Goal: Task Accomplishment & Management: Complete application form

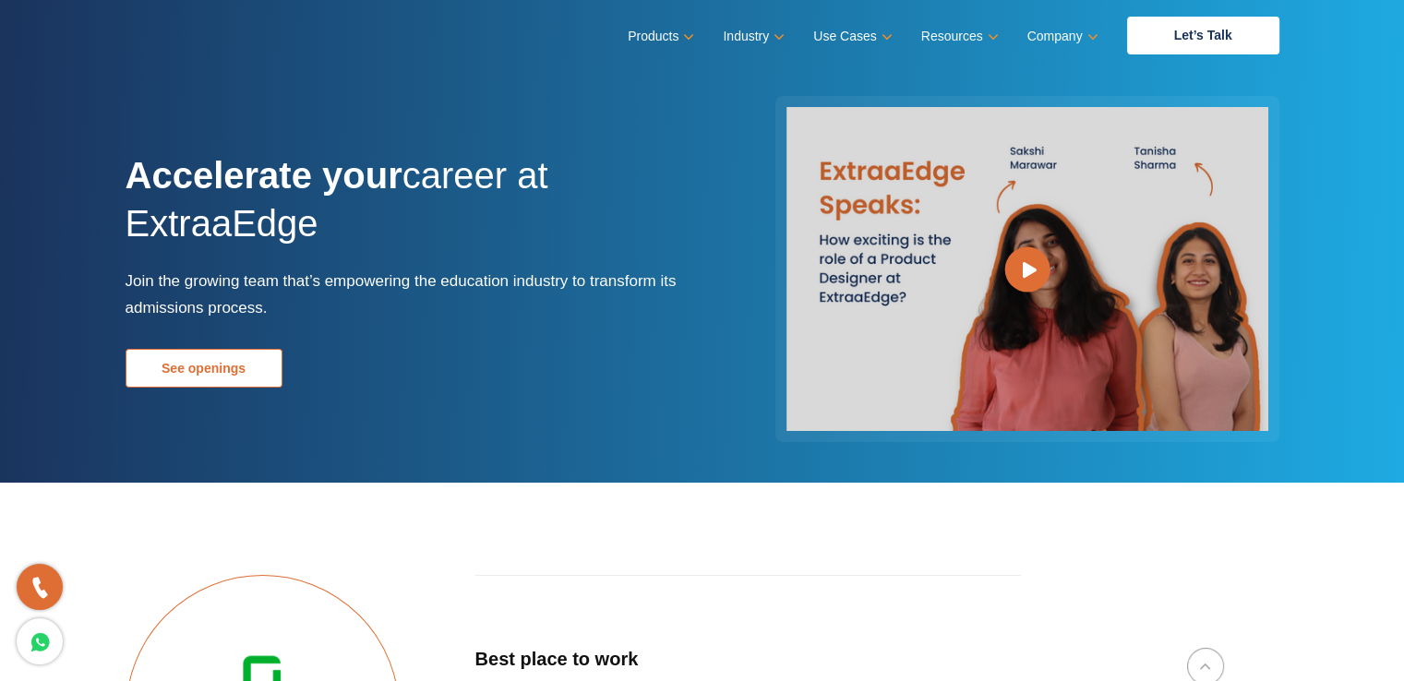
click at [215, 367] on link "See openings" at bounding box center [204, 368] width 157 height 39
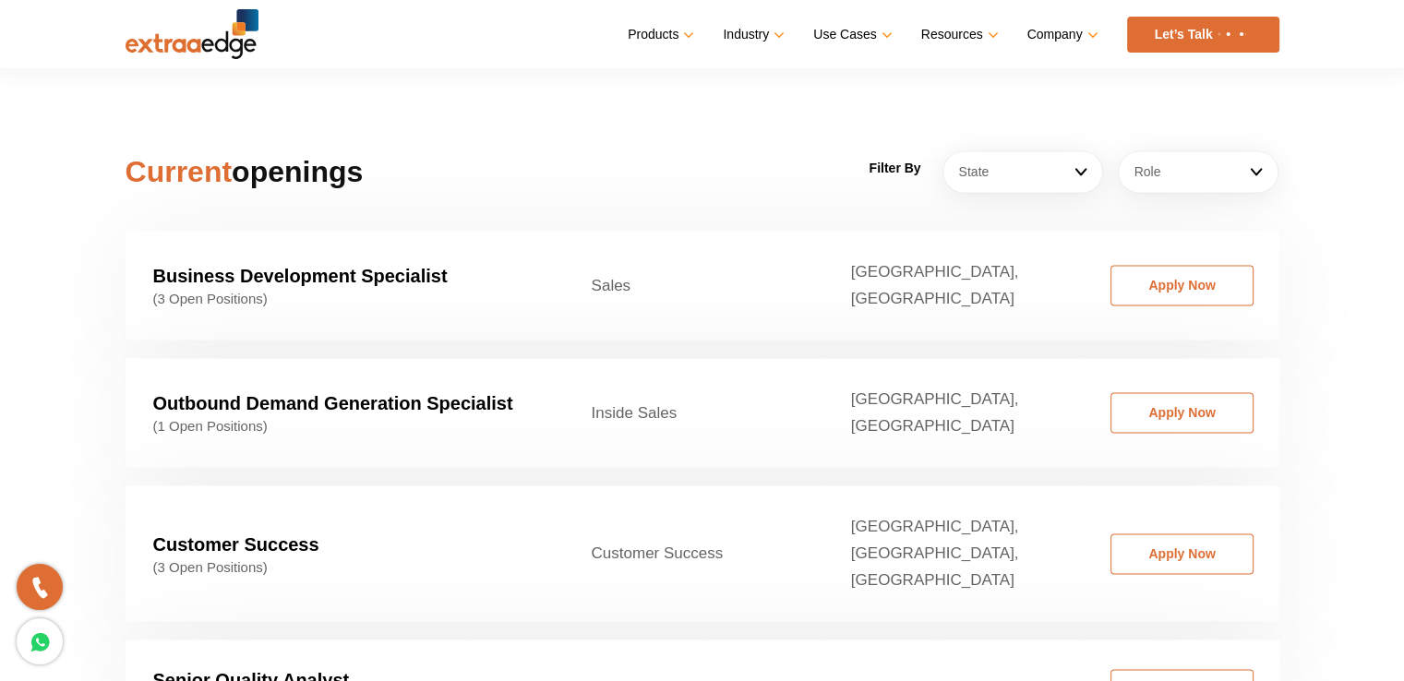
scroll to position [2808, 0]
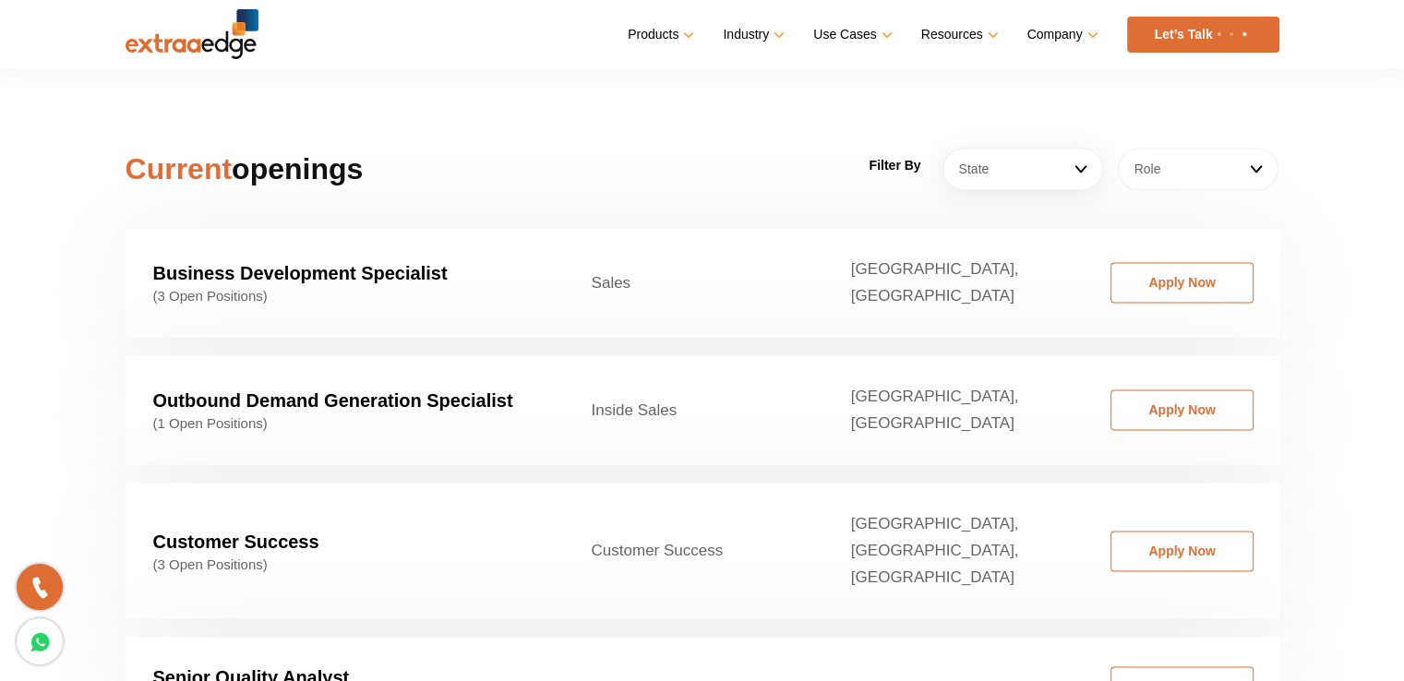
click at [1192, 160] on link "Role" at bounding box center [1198, 169] width 161 height 42
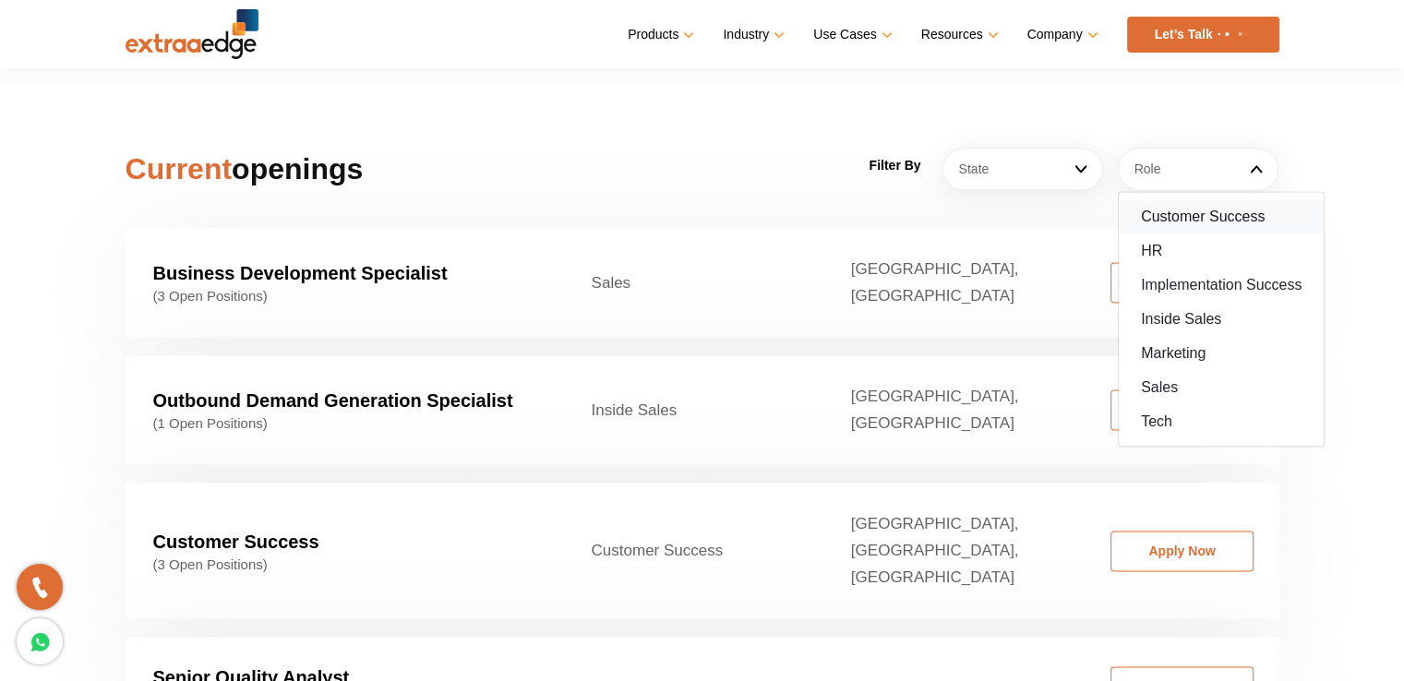
click at [1249, 199] on link "Customer Success" at bounding box center [1221, 216] width 205 height 34
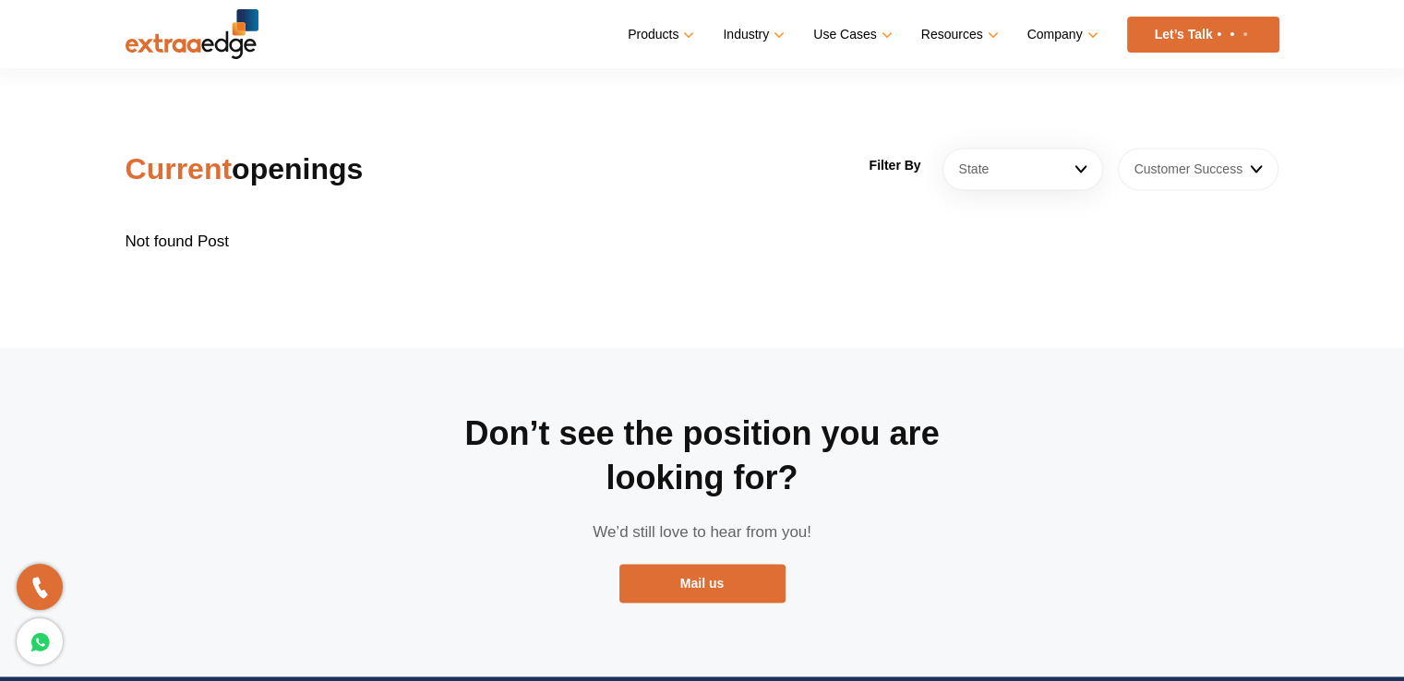
click at [1243, 148] on link "Customer Success" at bounding box center [1198, 169] width 161 height 42
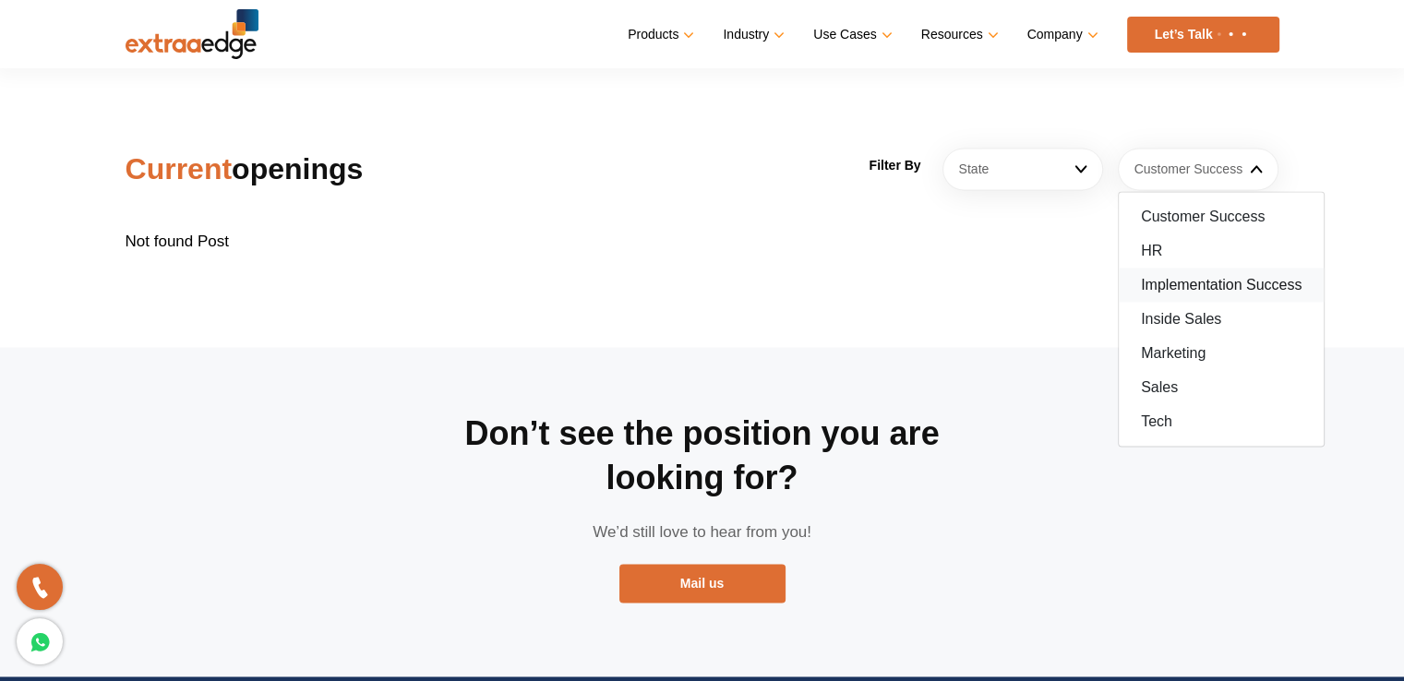
click at [1243, 268] on link "Implementation Success" at bounding box center [1221, 285] width 205 height 34
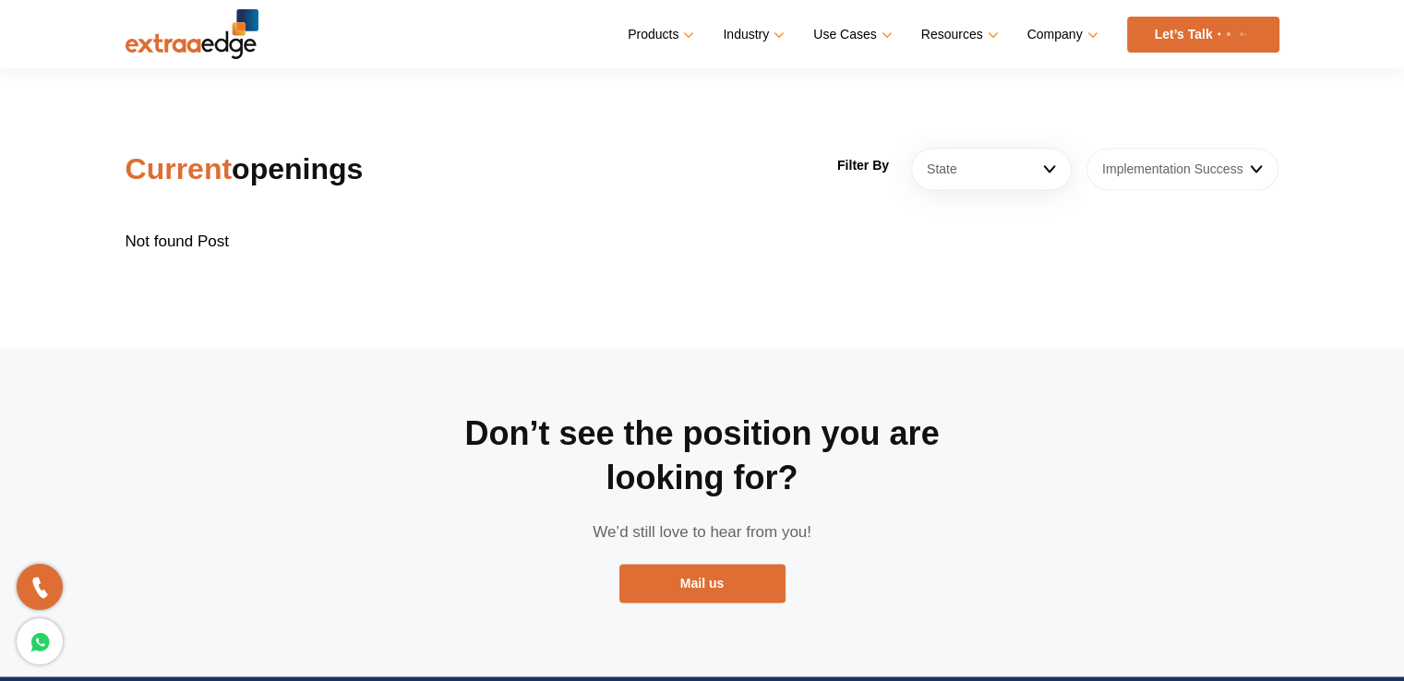
click at [1207, 149] on link "Implementation Success" at bounding box center [1183, 169] width 193 height 42
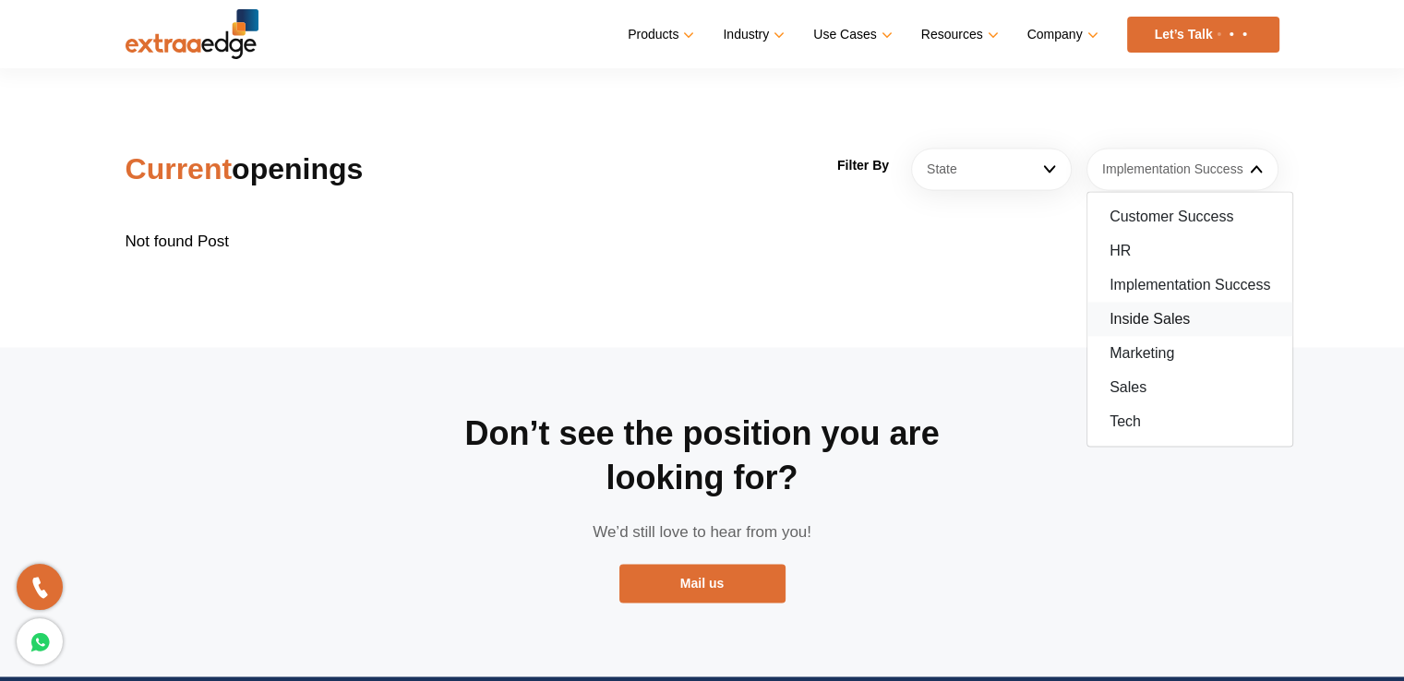
click at [1196, 302] on link "Inside Sales" at bounding box center [1189, 319] width 205 height 34
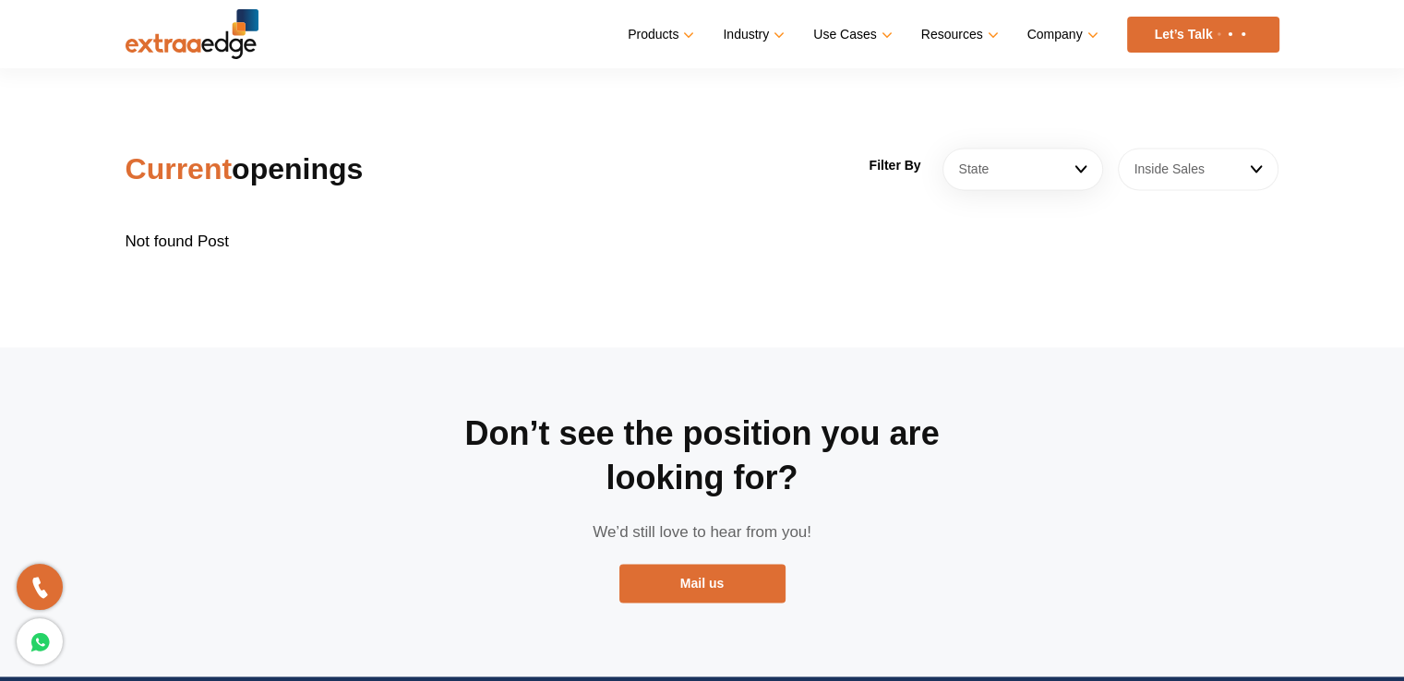
click at [1204, 150] on link "Inside Sales" at bounding box center [1198, 169] width 161 height 42
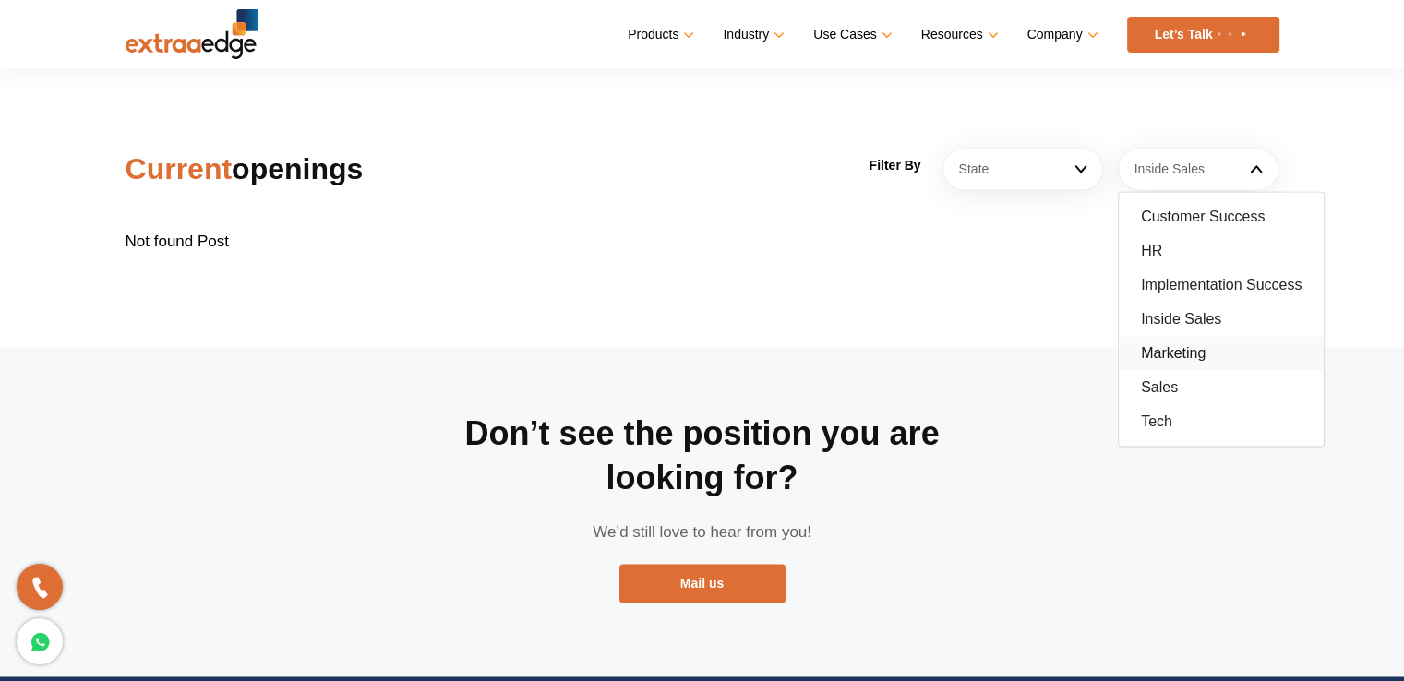
click at [1195, 336] on link "Marketing" at bounding box center [1221, 353] width 205 height 34
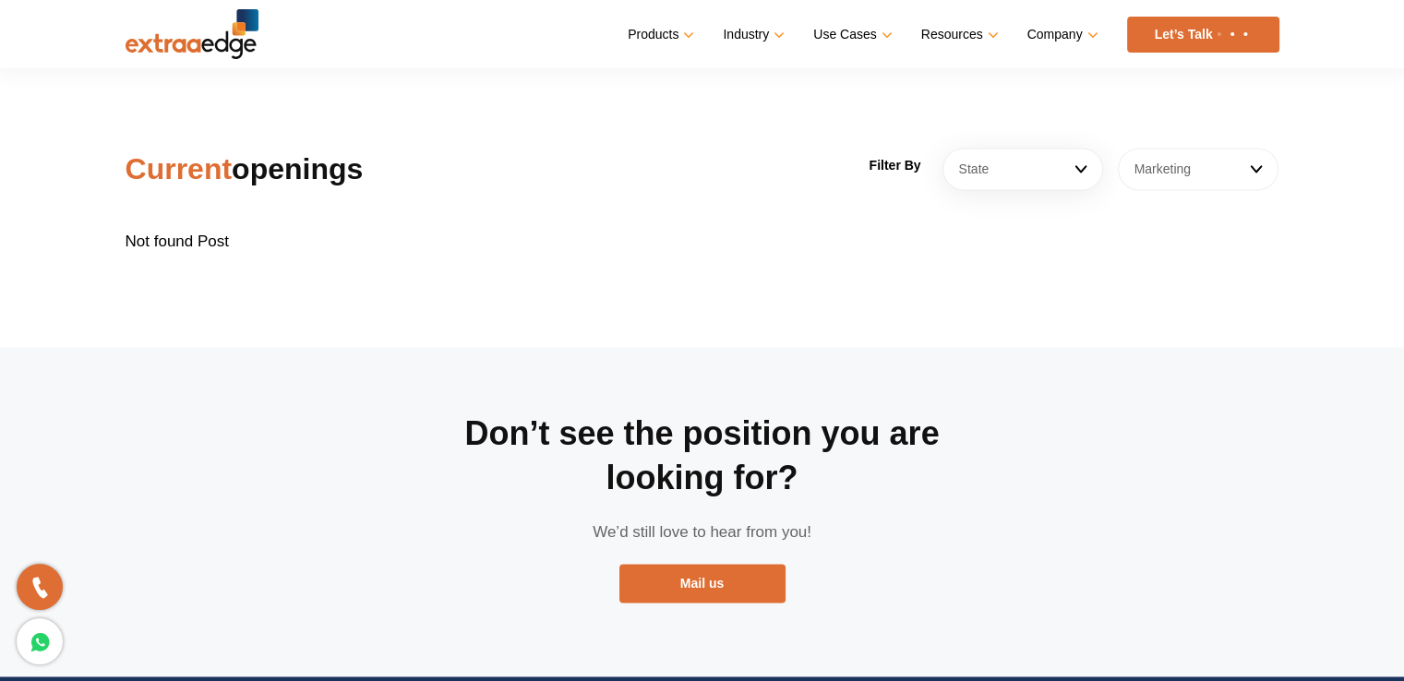
click at [1171, 148] on link "Marketing" at bounding box center [1198, 169] width 161 height 42
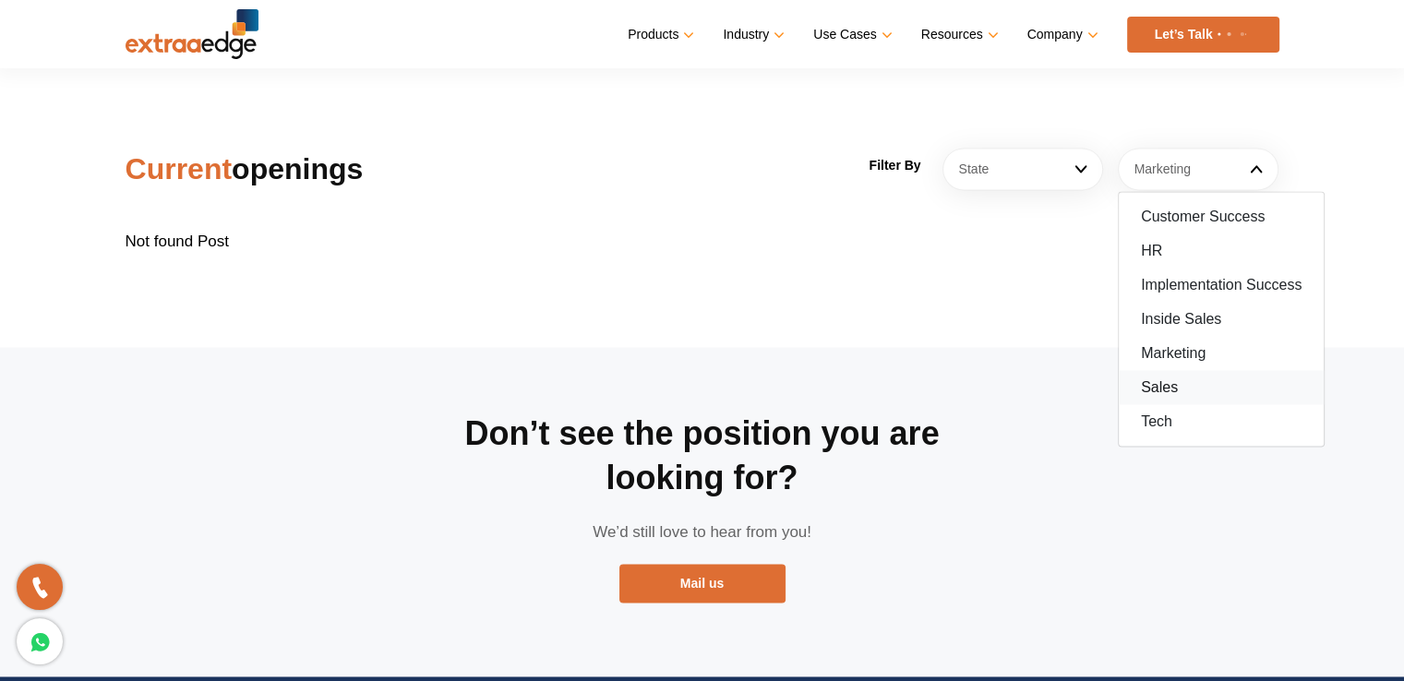
click at [1219, 370] on link "Sales" at bounding box center [1221, 387] width 205 height 34
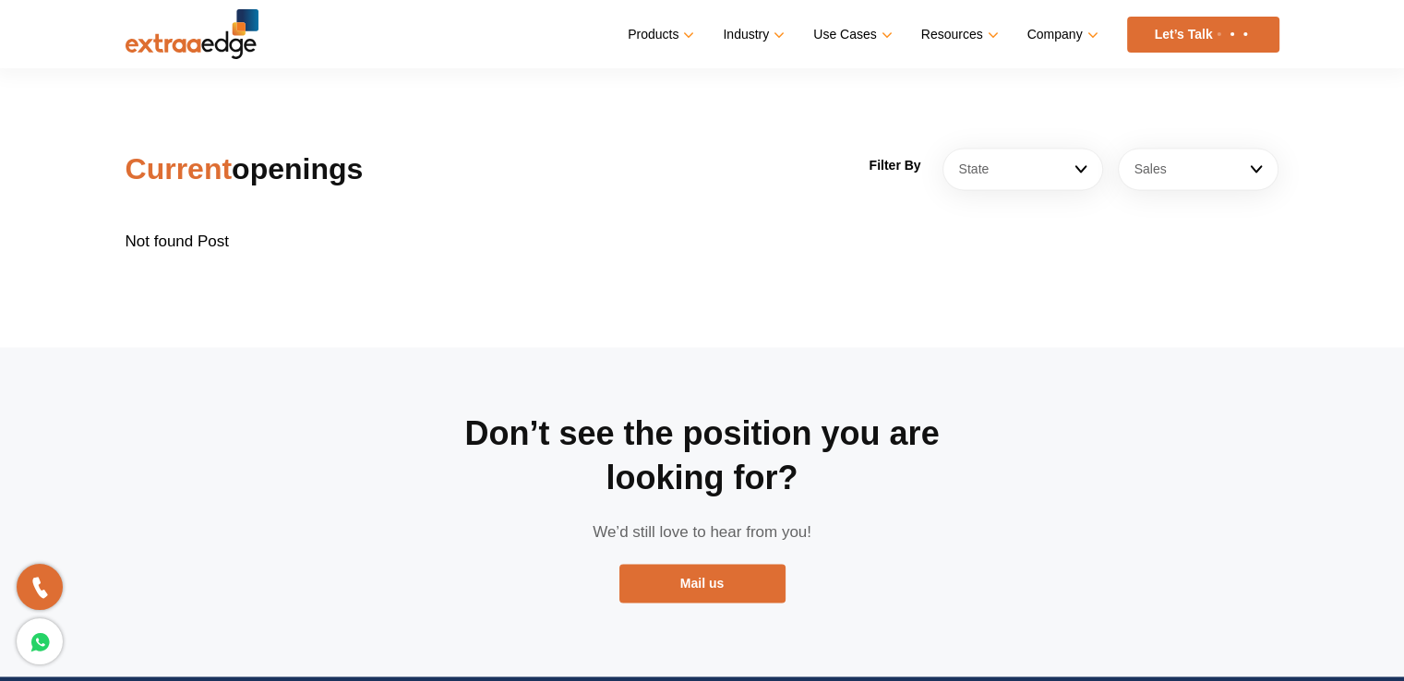
scroll to position [2439, 0]
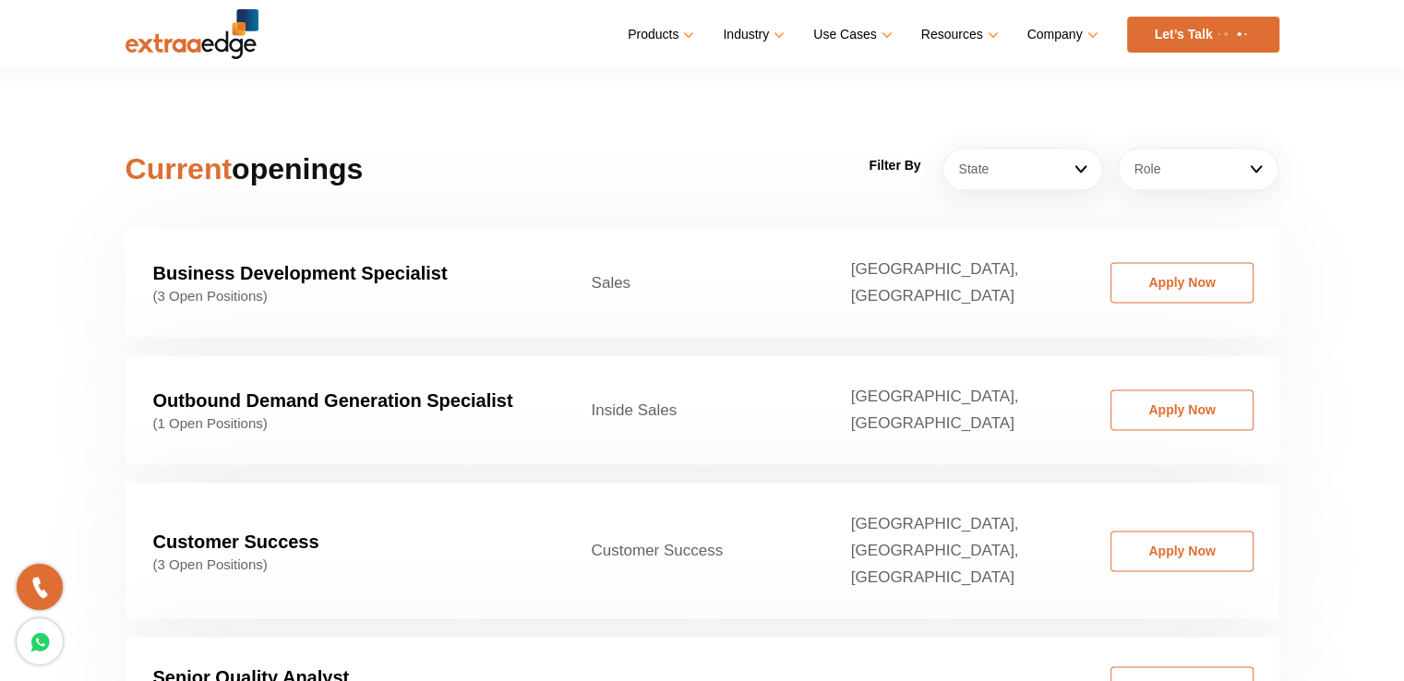
scroll to position [2901, 0]
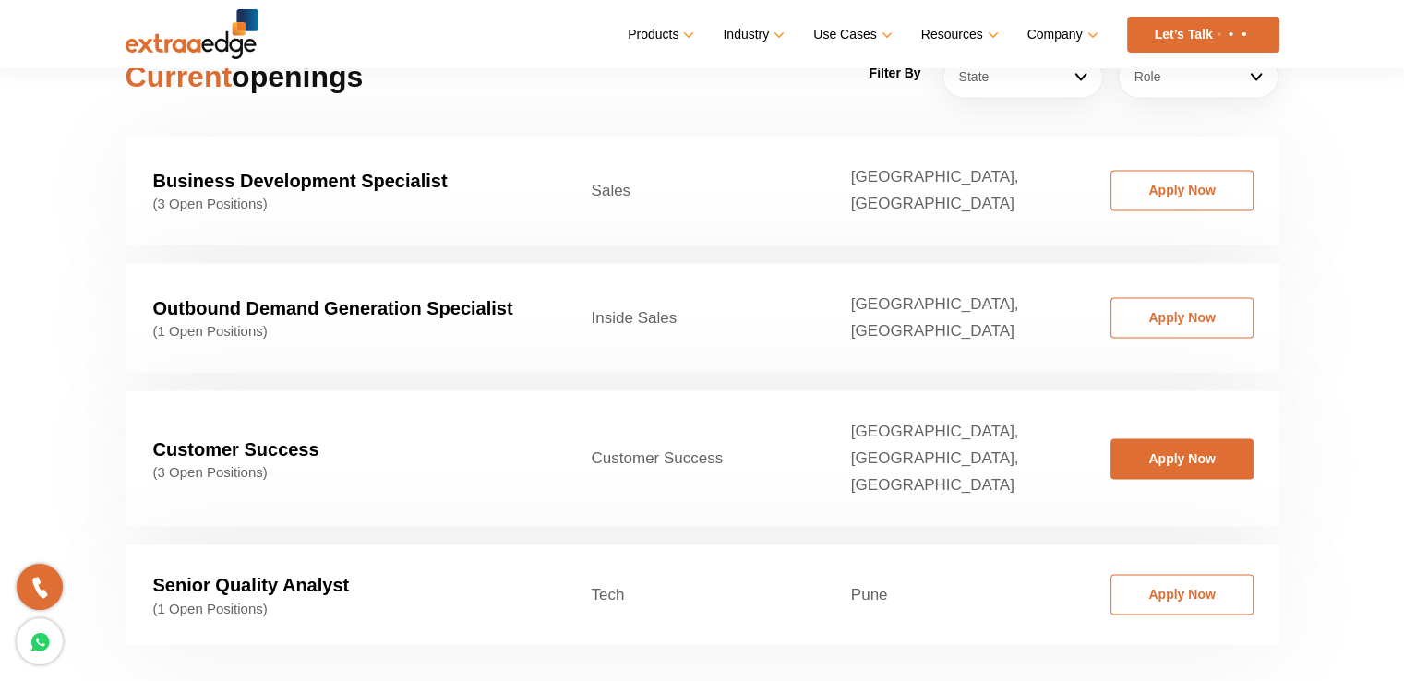
click at [1157, 438] on link "Apply Now" at bounding box center [1182, 458] width 143 height 41
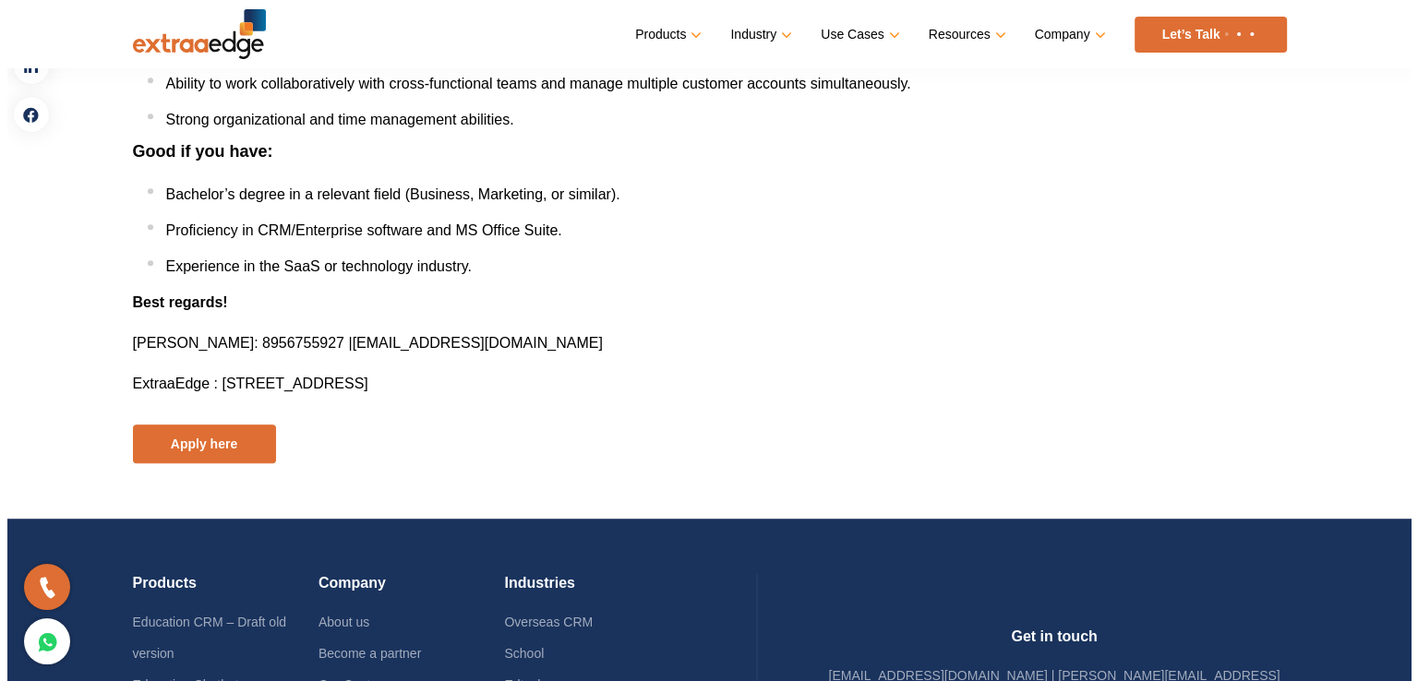
scroll to position [1015, 0]
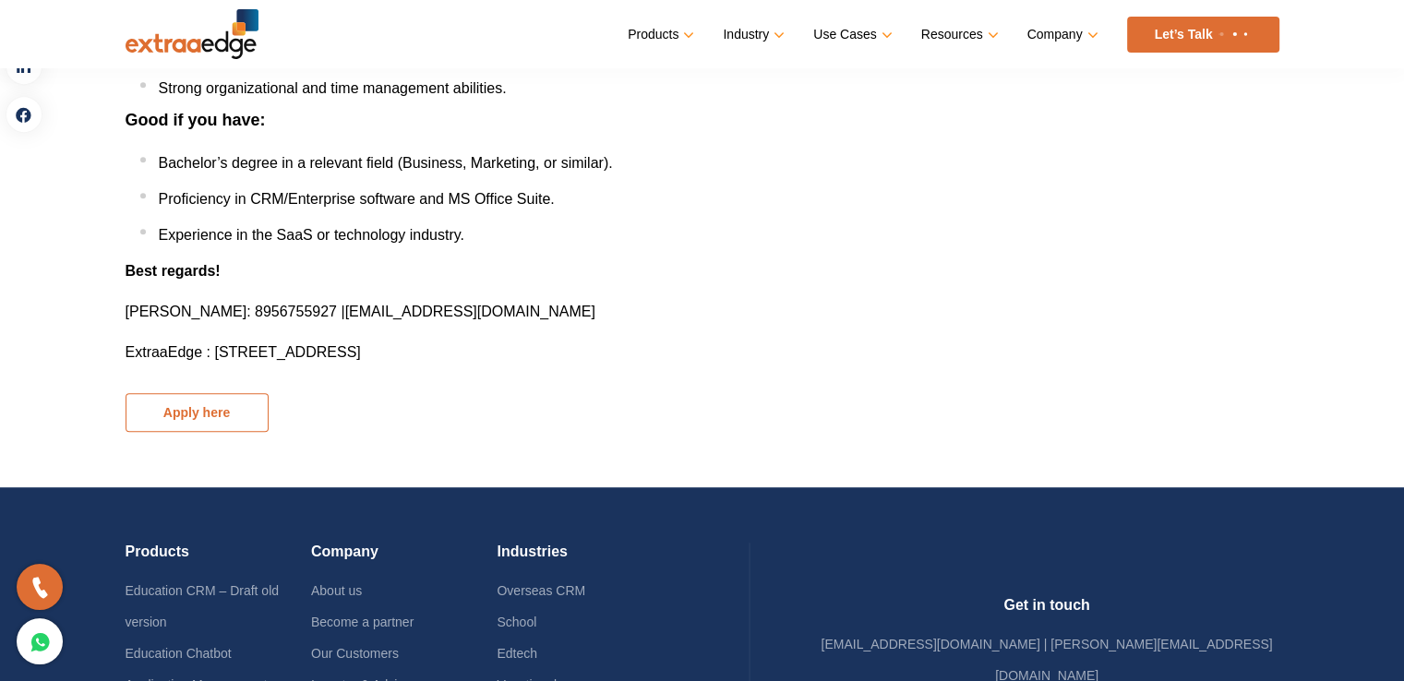
click at [186, 418] on button "Apply here" at bounding box center [197, 412] width 143 height 39
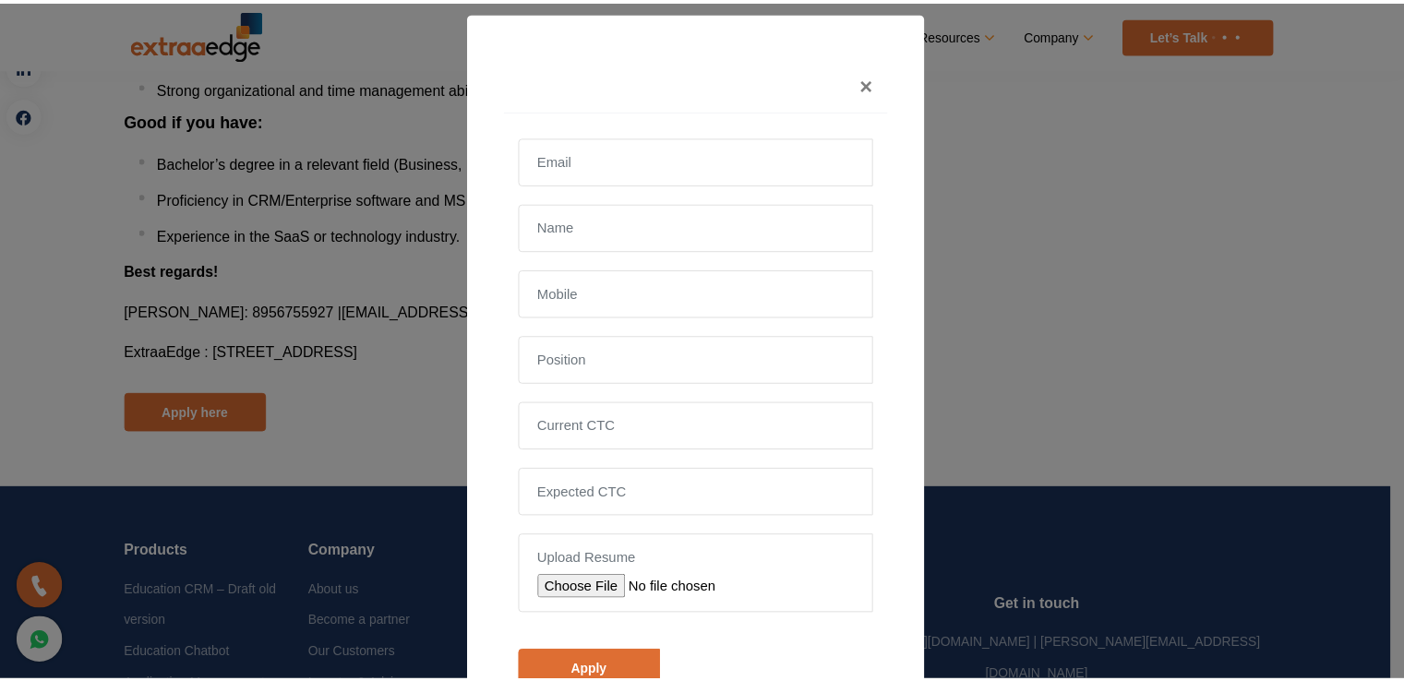
scroll to position [0, 0]
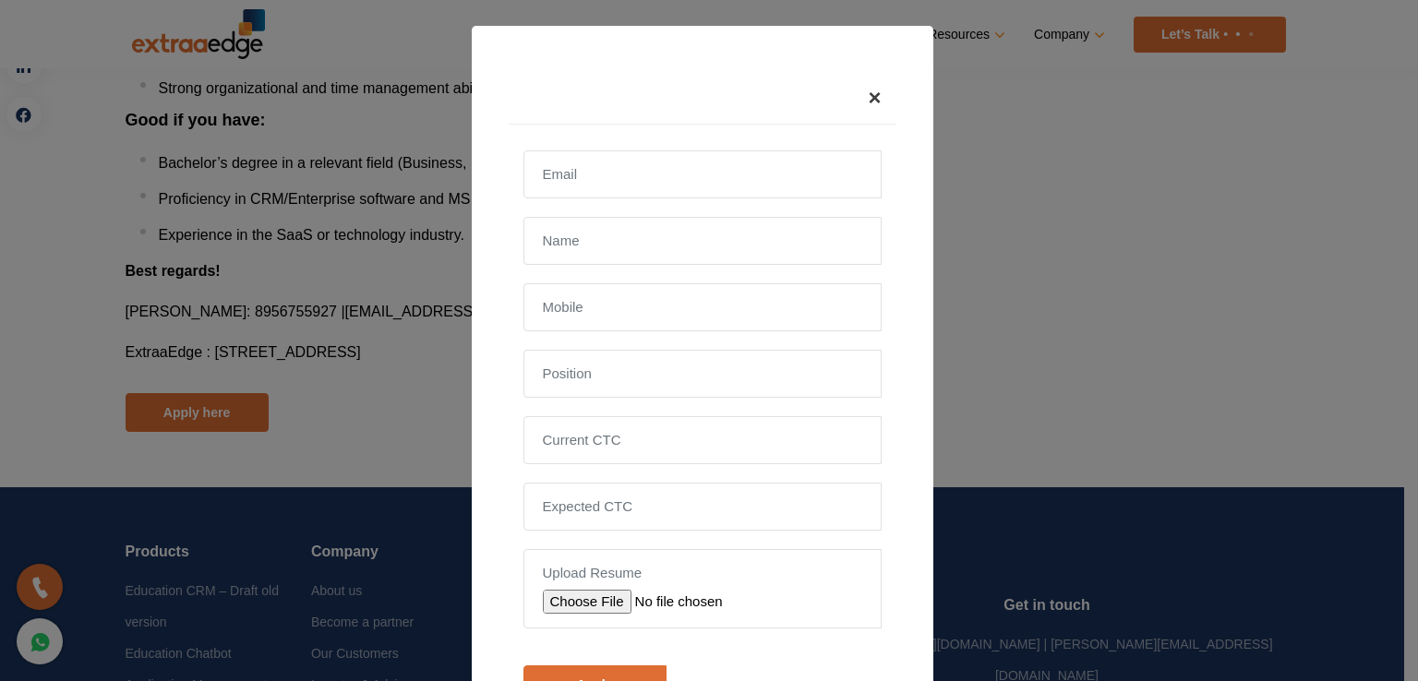
click at [868, 89] on span "×" at bounding box center [874, 97] width 13 height 25
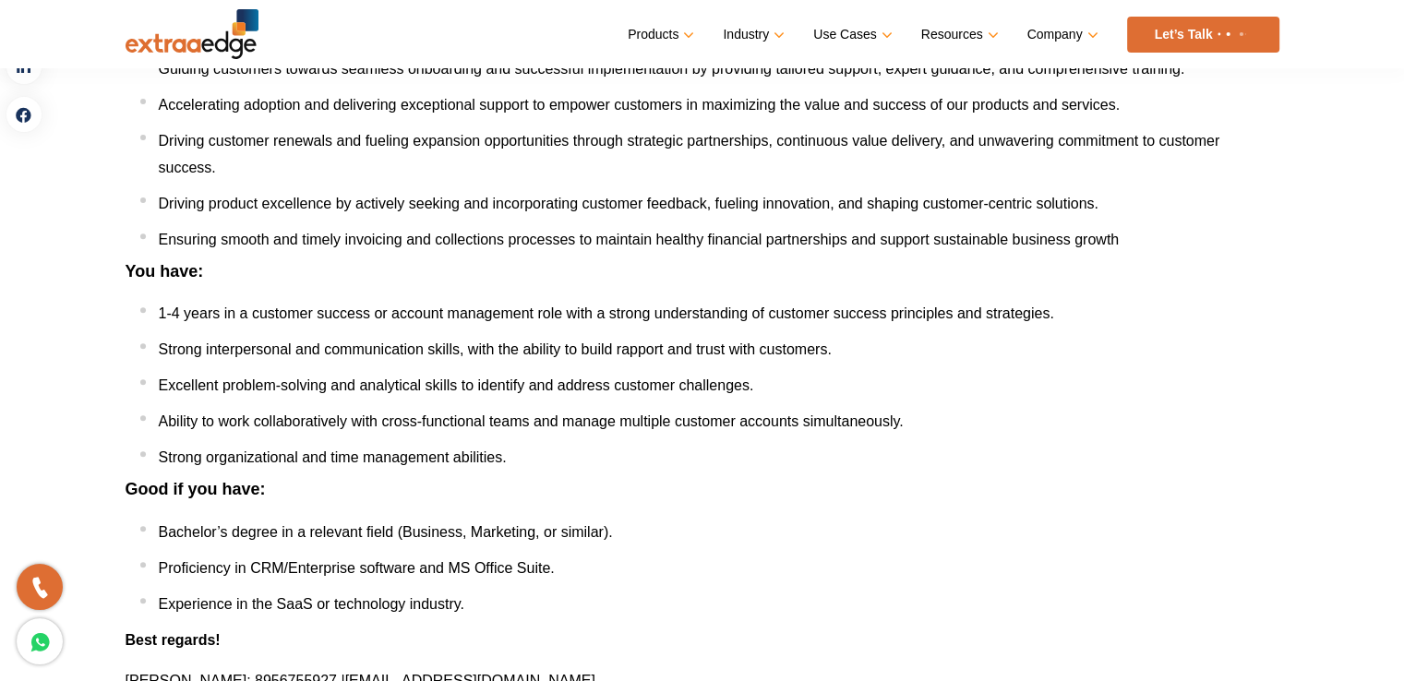
scroll to position [277, 0]
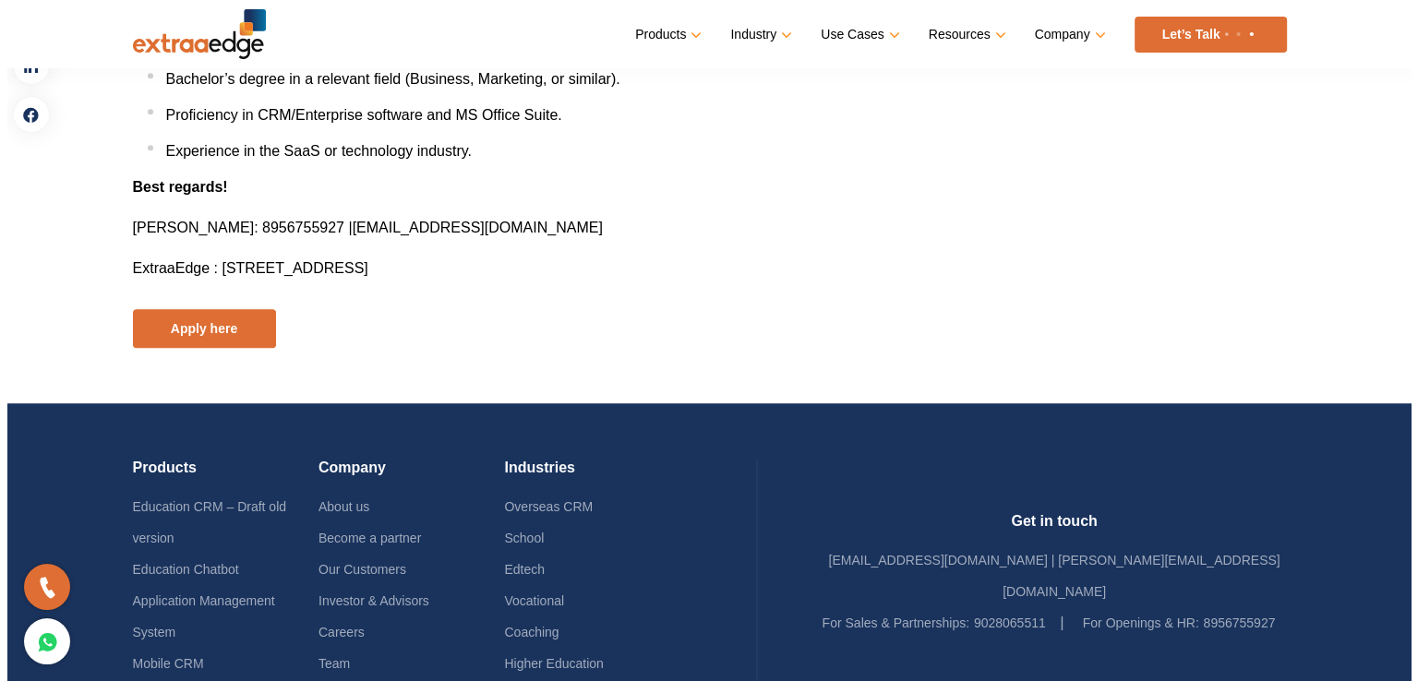
scroll to position [1108, 0]
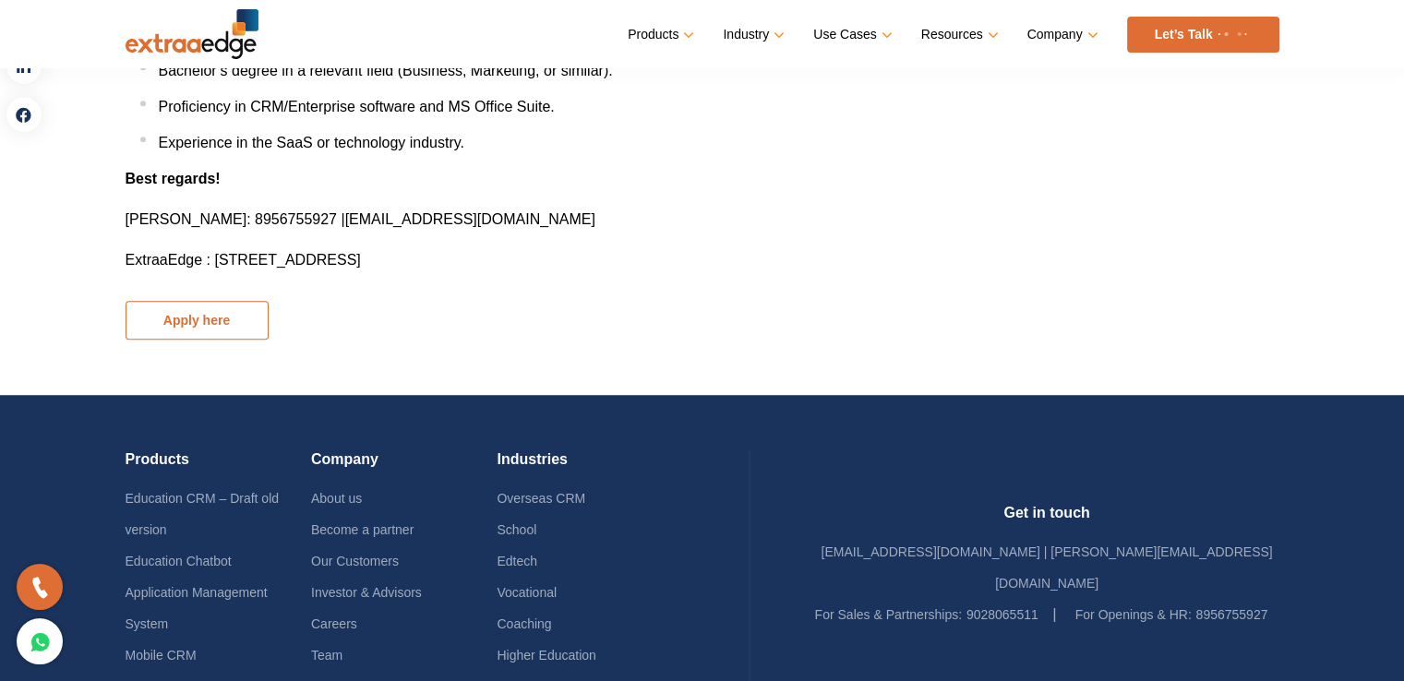
click at [222, 307] on button "Apply here" at bounding box center [197, 320] width 143 height 39
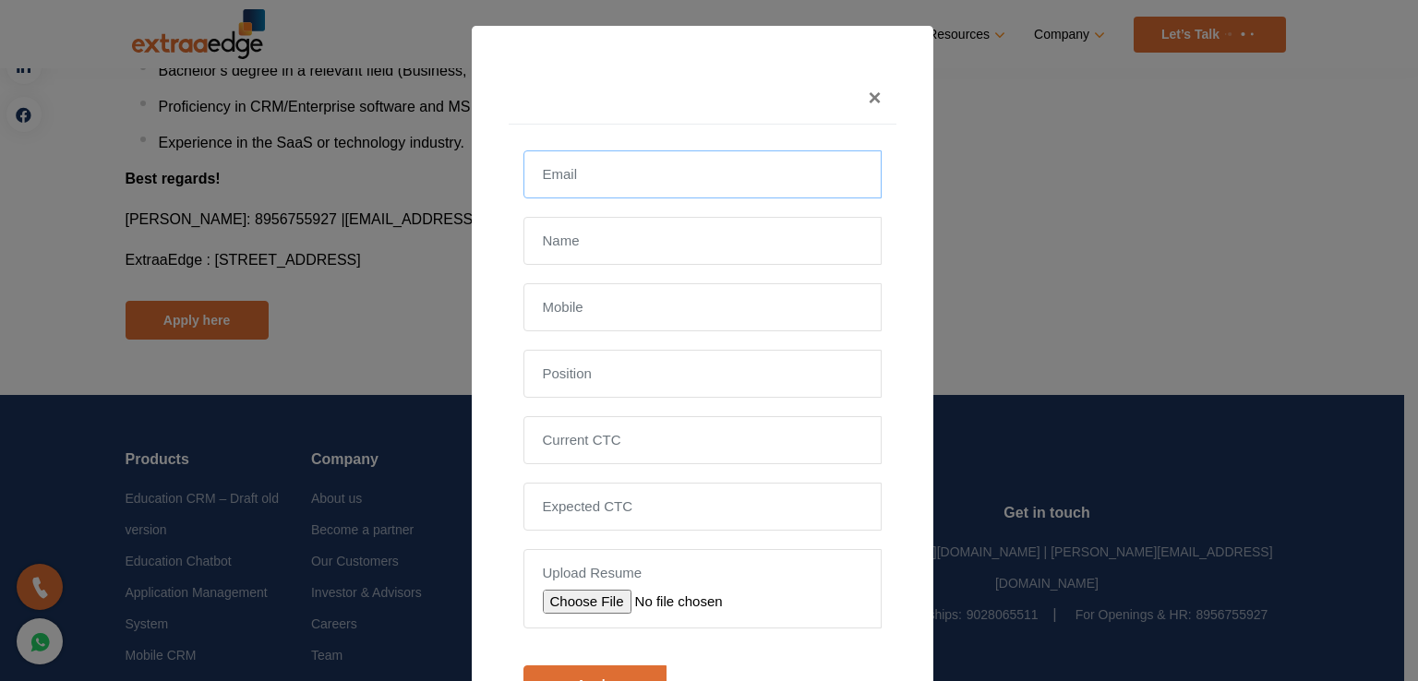
click at [643, 169] on input "email" at bounding box center [702, 174] width 358 height 48
type input "shubham.g414@gmail.com"
click at [653, 246] on input "text" at bounding box center [702, 241] width 358 height 48
click at [648, 241] on input "text" at bounding box center [702, 241] width 358 height 48
type input "Shubham Goel"
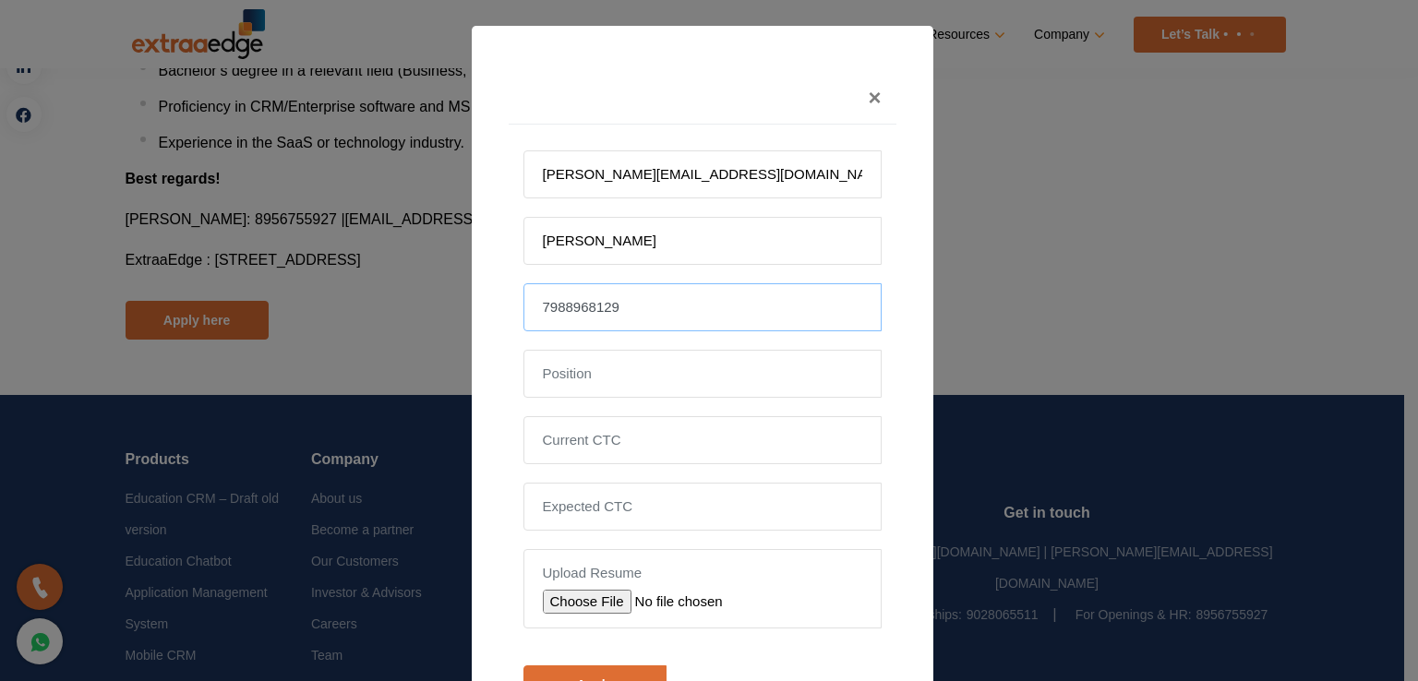
type input "7988968129"
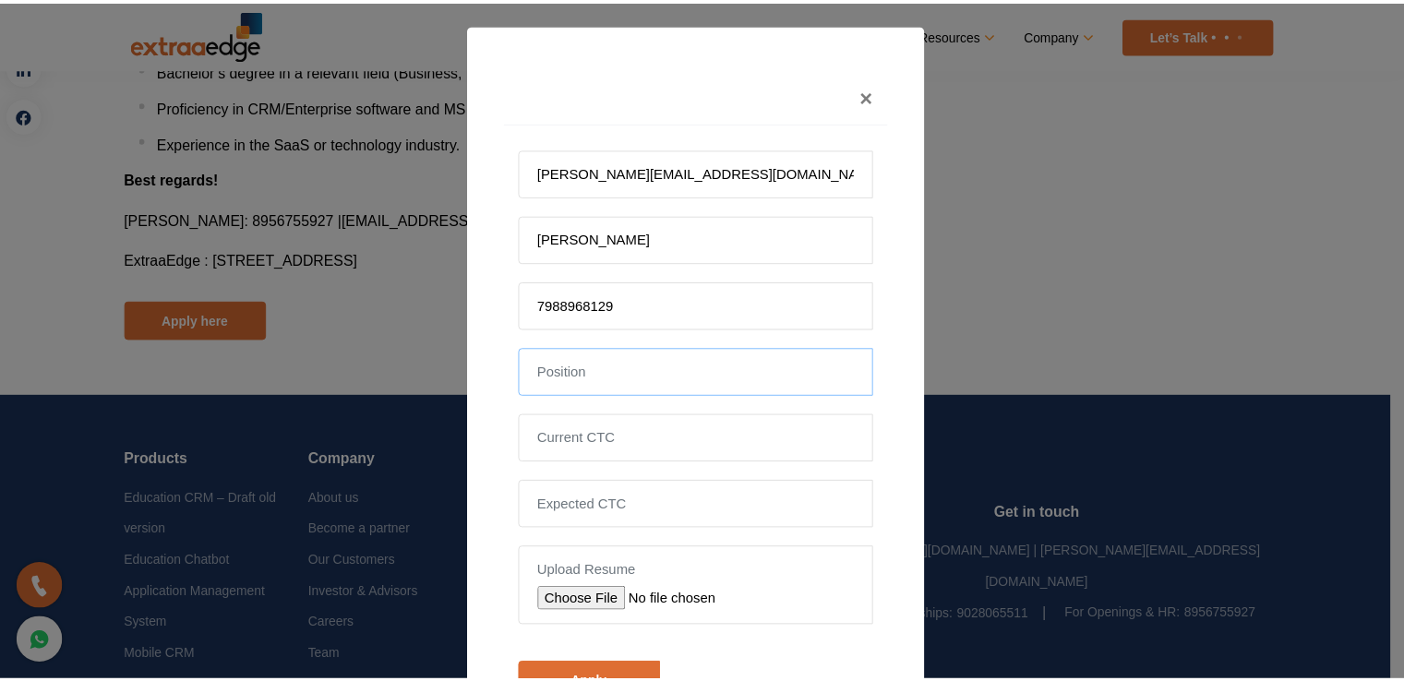
scroll to position [0, 0]
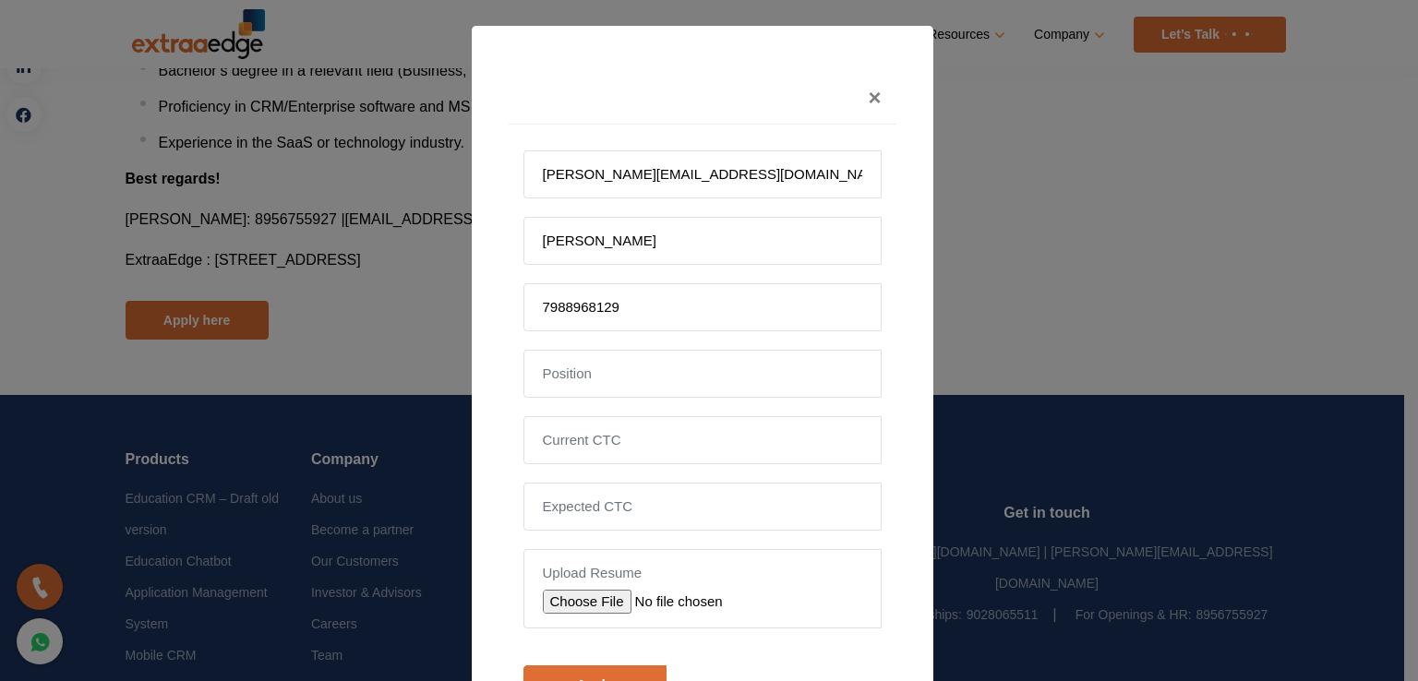
click at [332, 219] on div "× shubham.g414@gmail.com Shubham Goel 7988968129 Upload Resume Customer Success…" at bounding box center [709, 340] width 1418 height 681
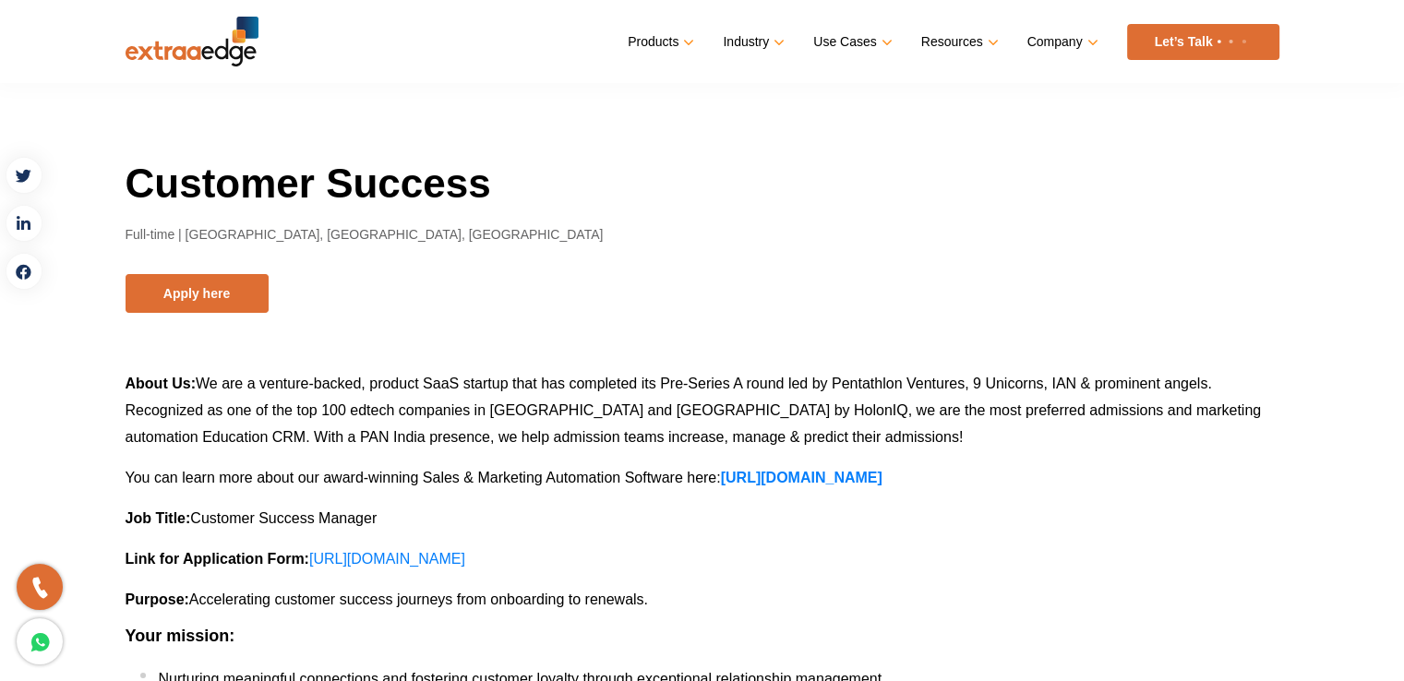
click at [174, 268] on div "Customer Success Full-time | Chandigarh, Dehradun, Pune Apply here" at bounding box center [703, 235] width 1154 height 156
click at [186, 283] on button "Apply here" at bounding box center [197, 293] width 143 height 39
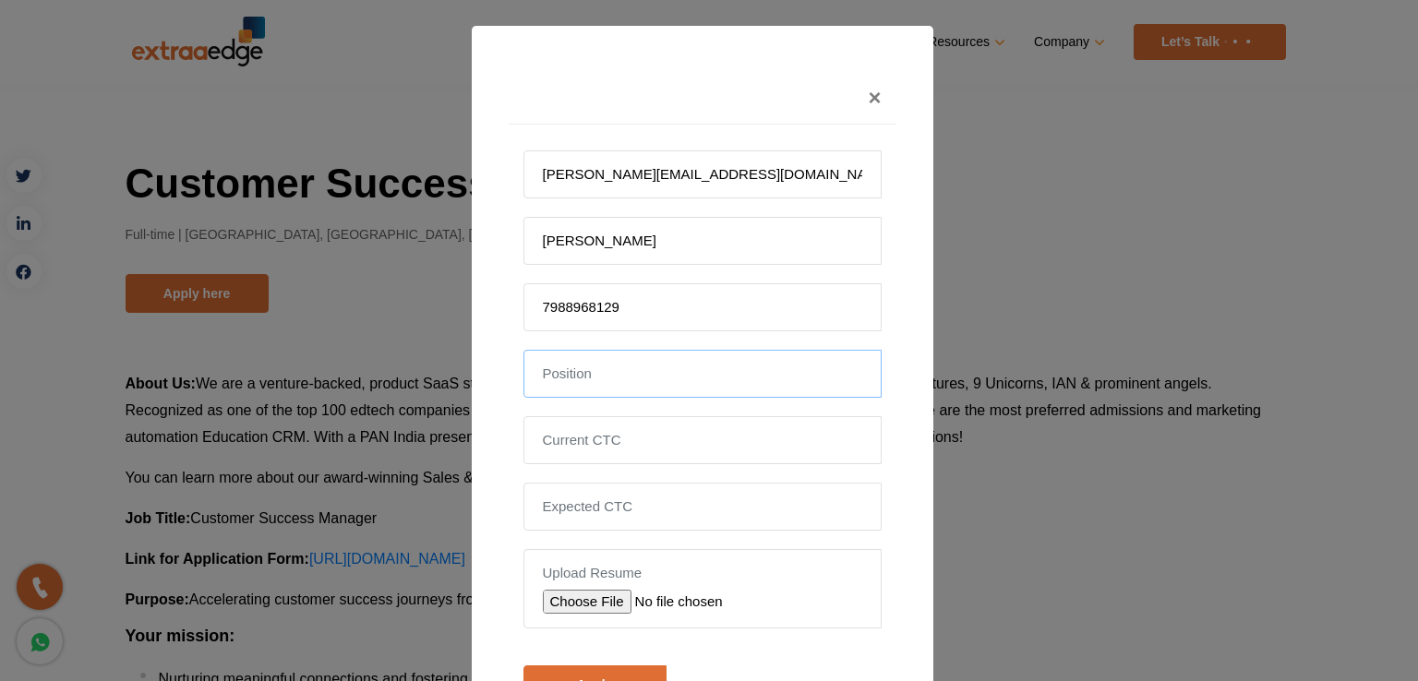
click at [698, 366] on input "text" at bounding box center [702, 374] width 358 height 48
type input "Customer Success"
click at [710, 449] on input "tel" at bounding box center [702, 440] width 358 height 48
type input "1200000"
type input "1600000"
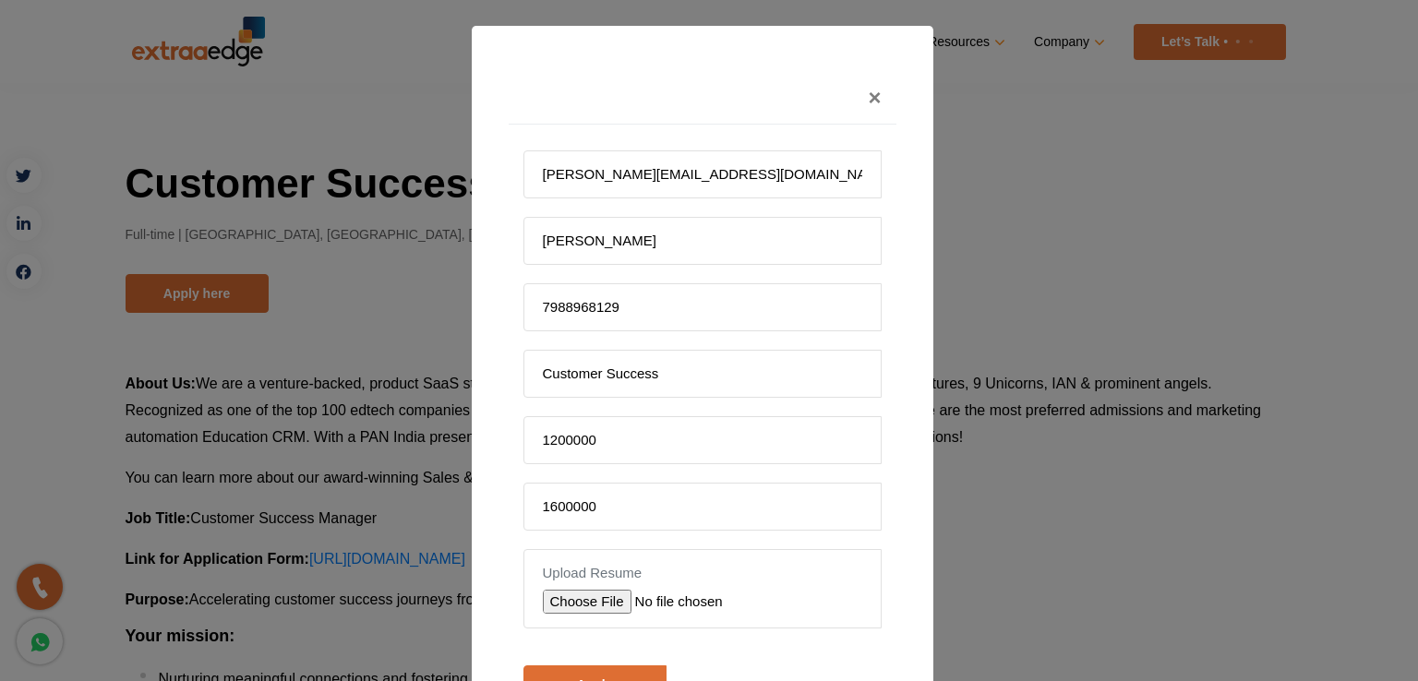
click at [577, 610] on input "file" at bounding box center [674, 602] width 262 height 24
type input "C:\fakepath\Shubham_Resume.pdf"
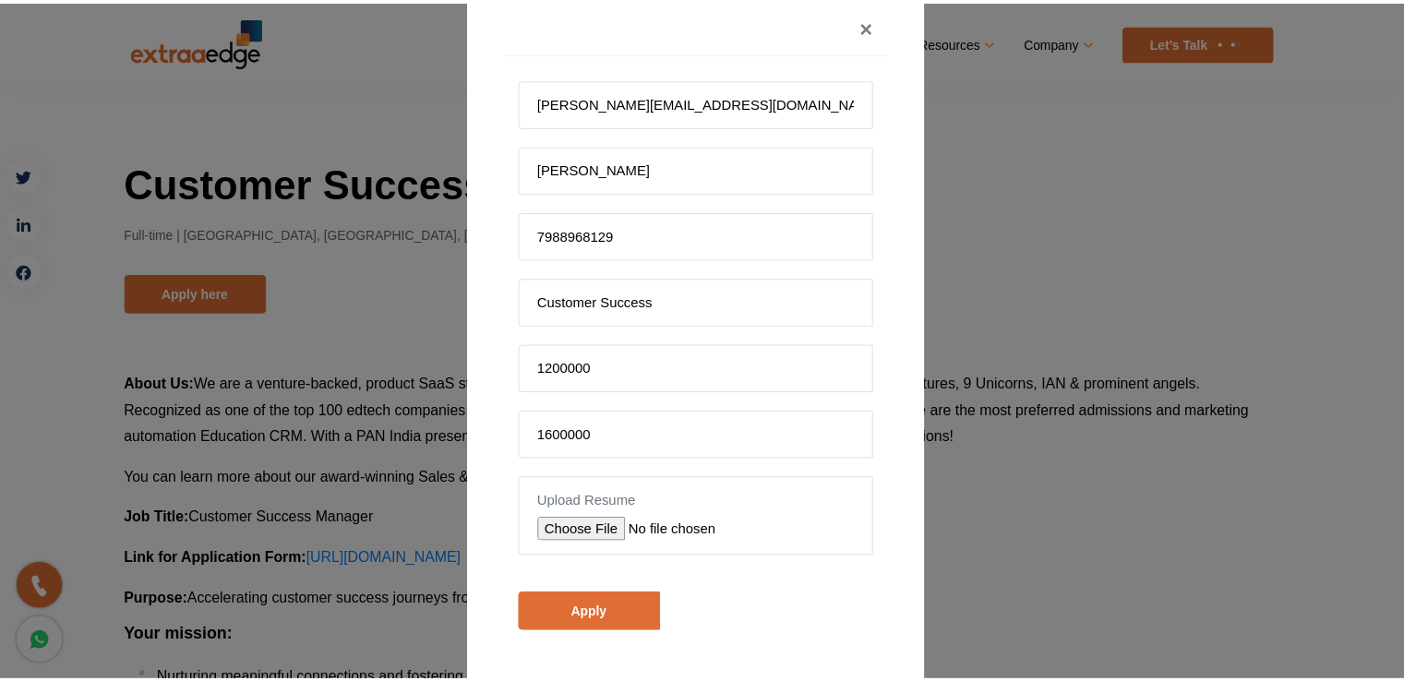
scroll to position [92, 0]
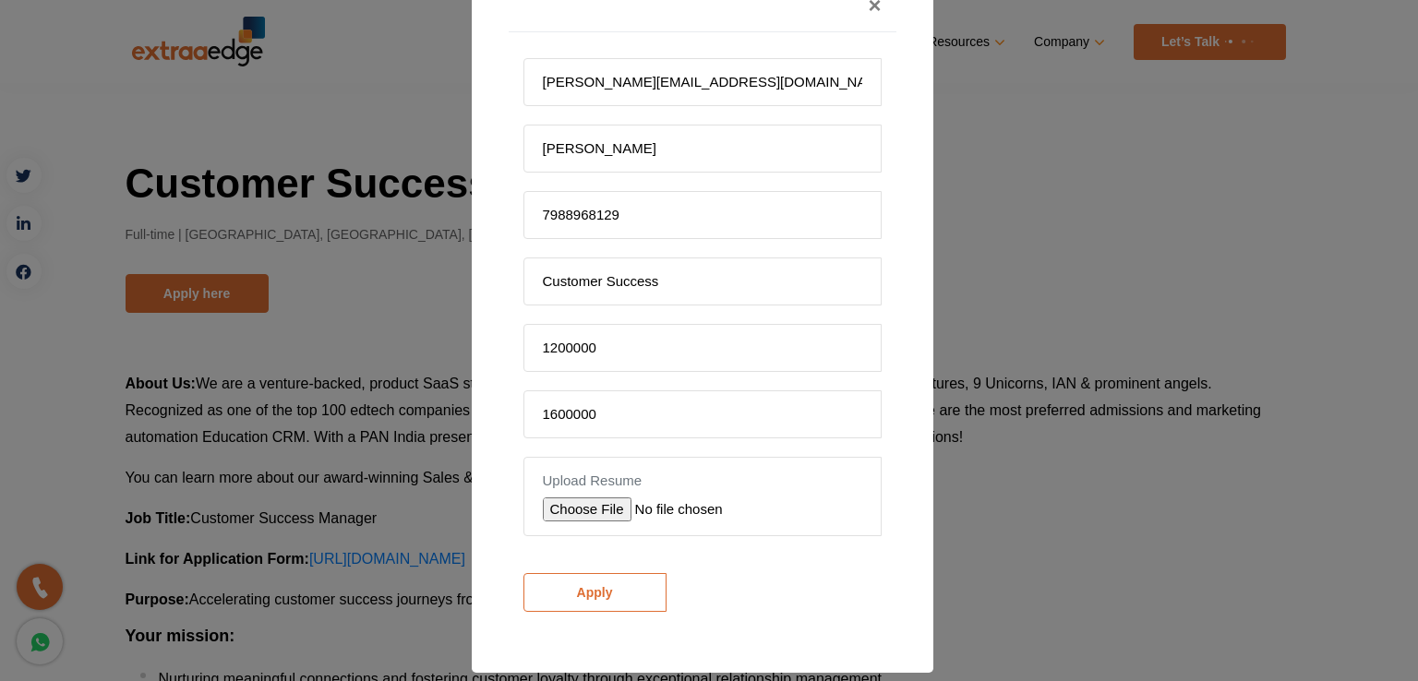
click at [607, 594] on input "Apply" at bounding box center [594, 592] width 143 height 39
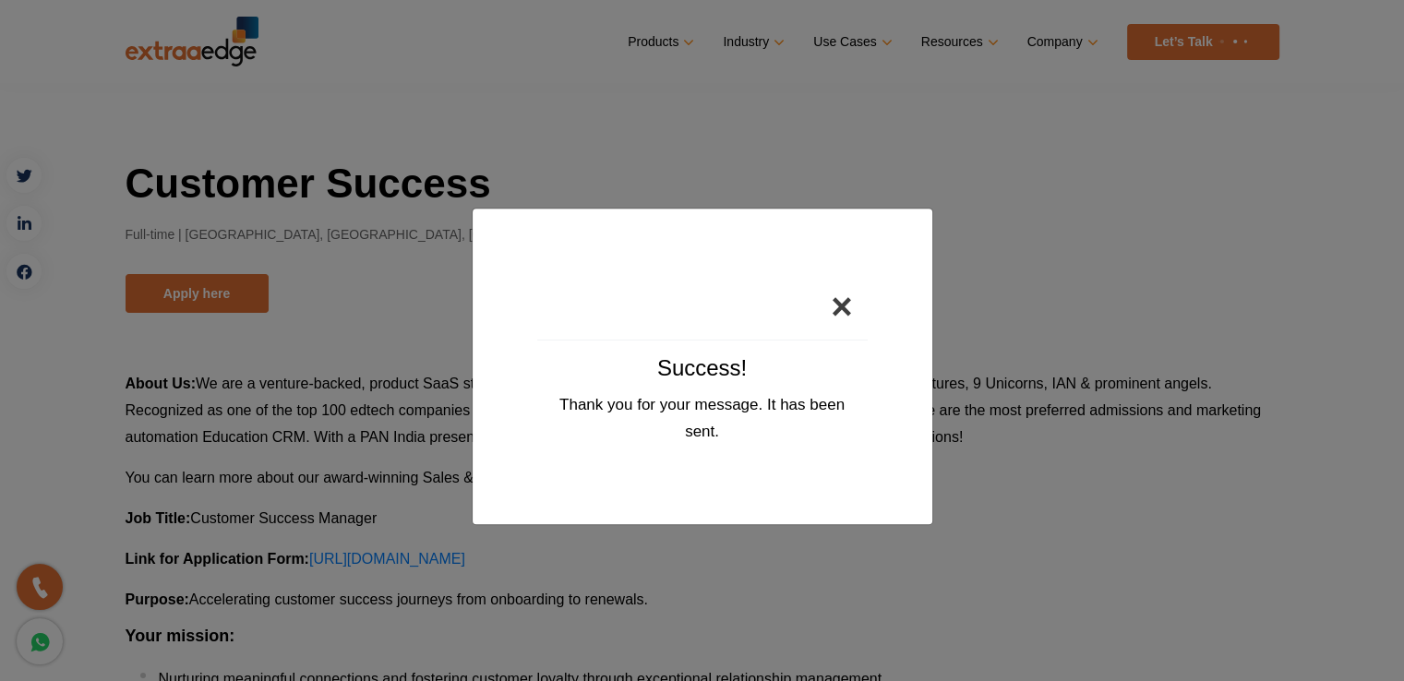
click at [843, 307] on button "×" at bounding box center [841, 306] width 51 height 66
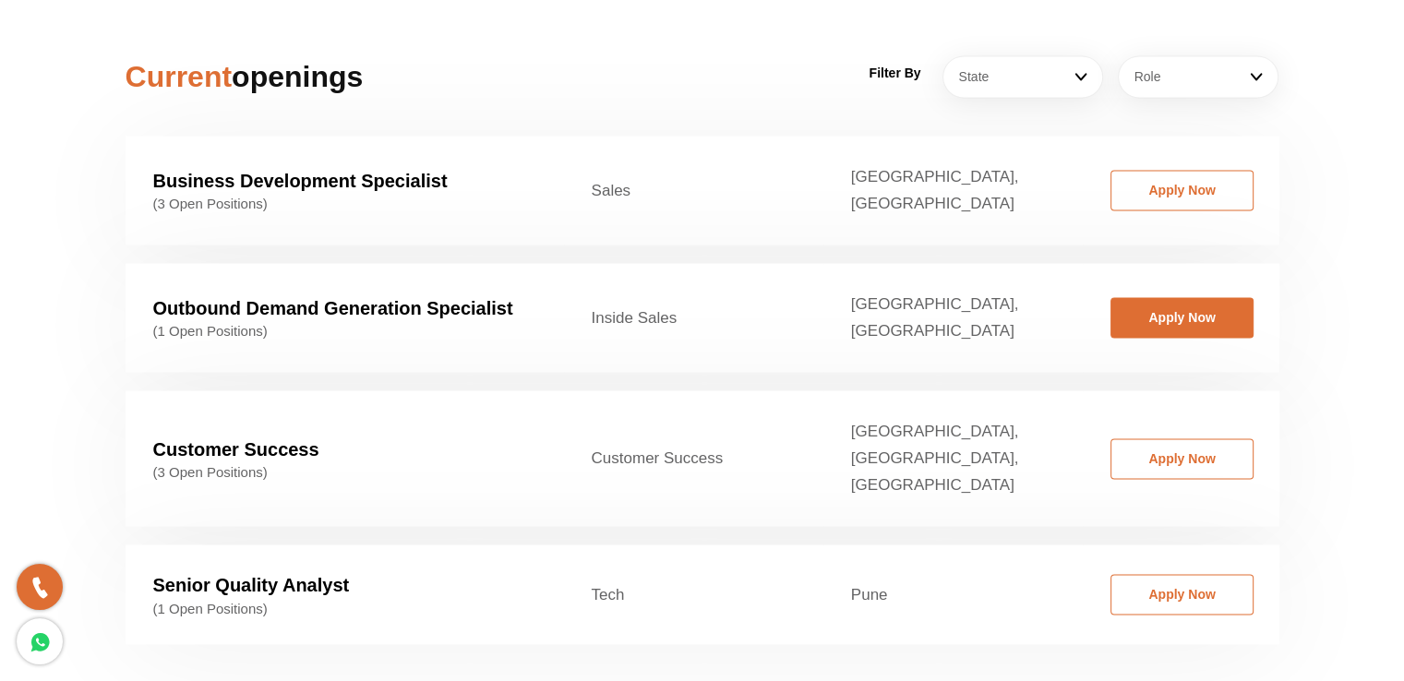
click at [1157, 297] on link "Apply Now" at bounding box center [1182, 317] width 143 height 41
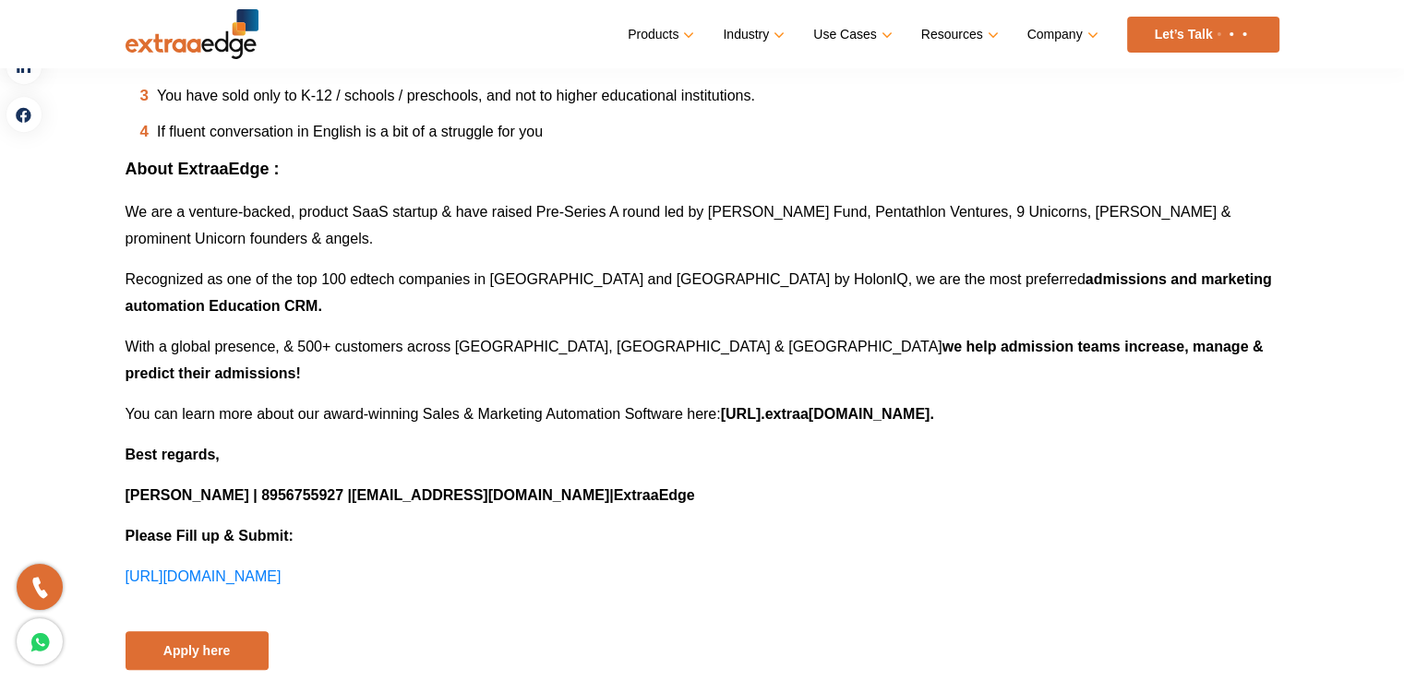
scroll to position [1015, 0]
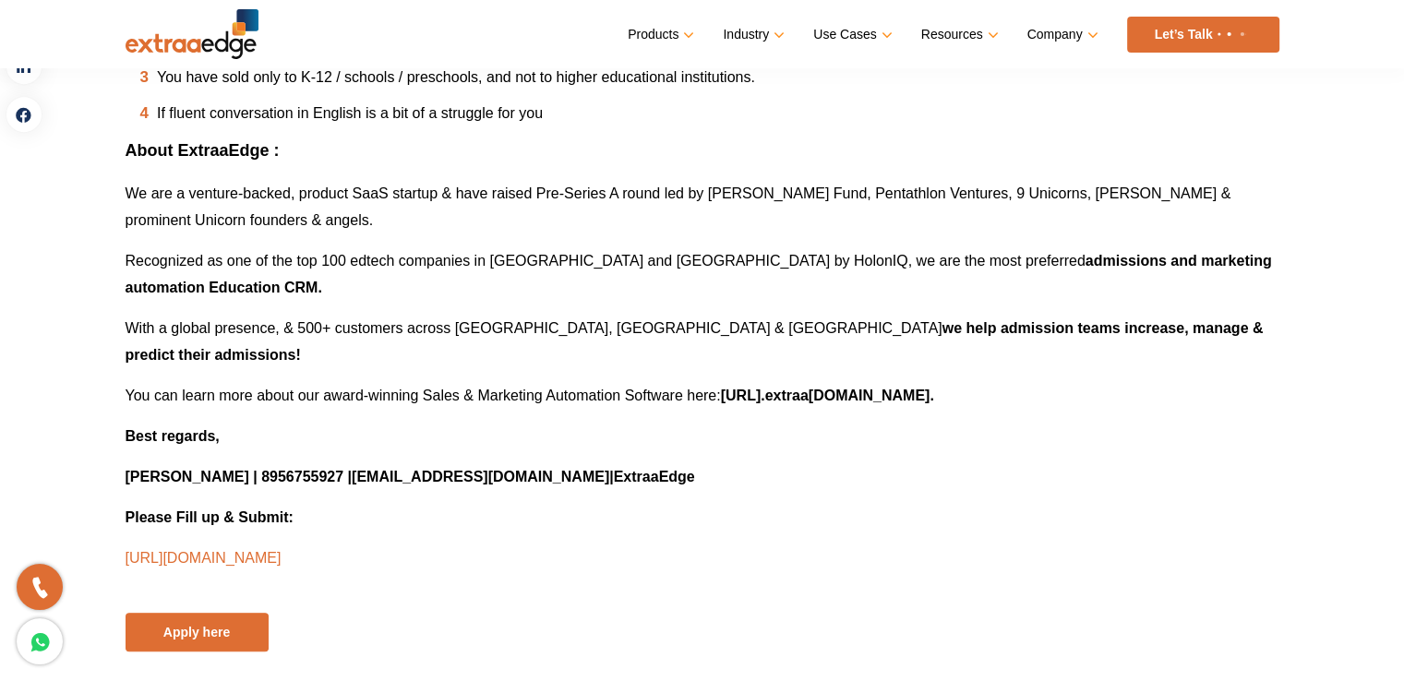
click at [282, 550] on span "[URL][DOMAIN_NAME]" at bounding box center [204, 558] width 156 height 16
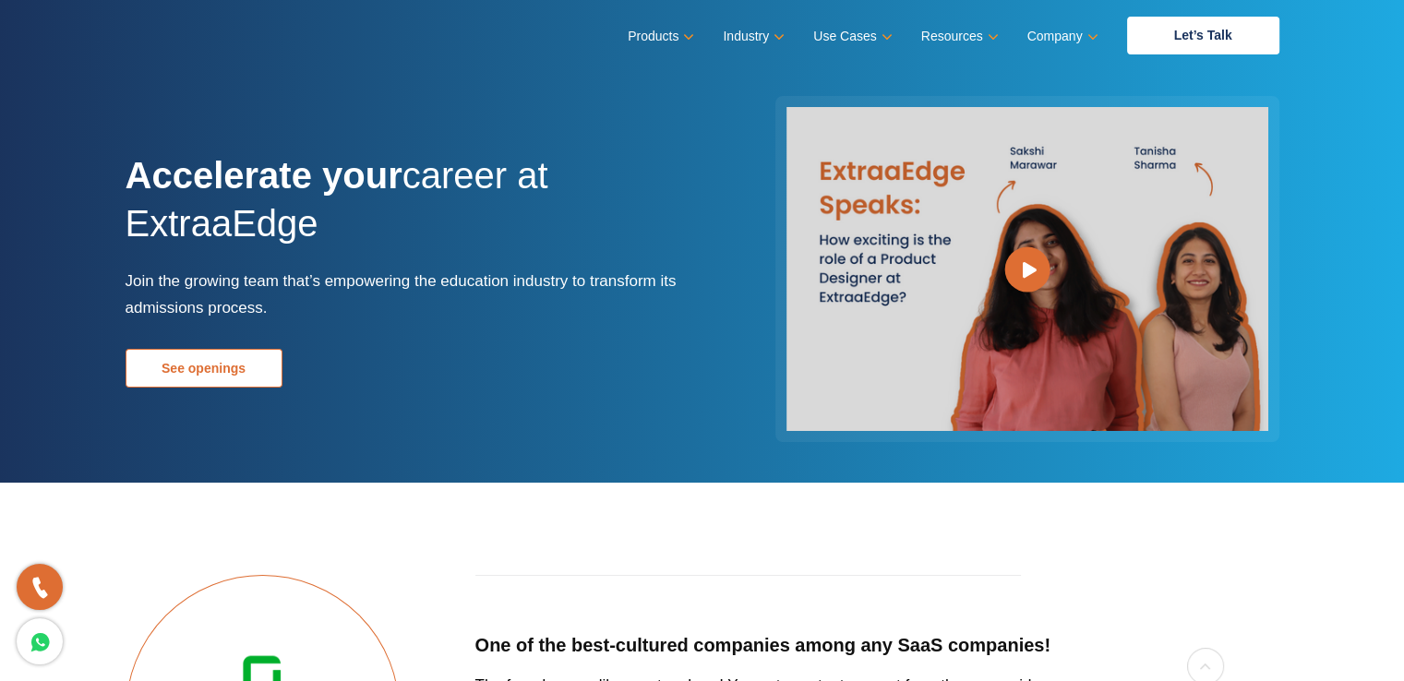
click at [274, 366] on link "See openings" at bounding box center [204, 368] width 157 height 39
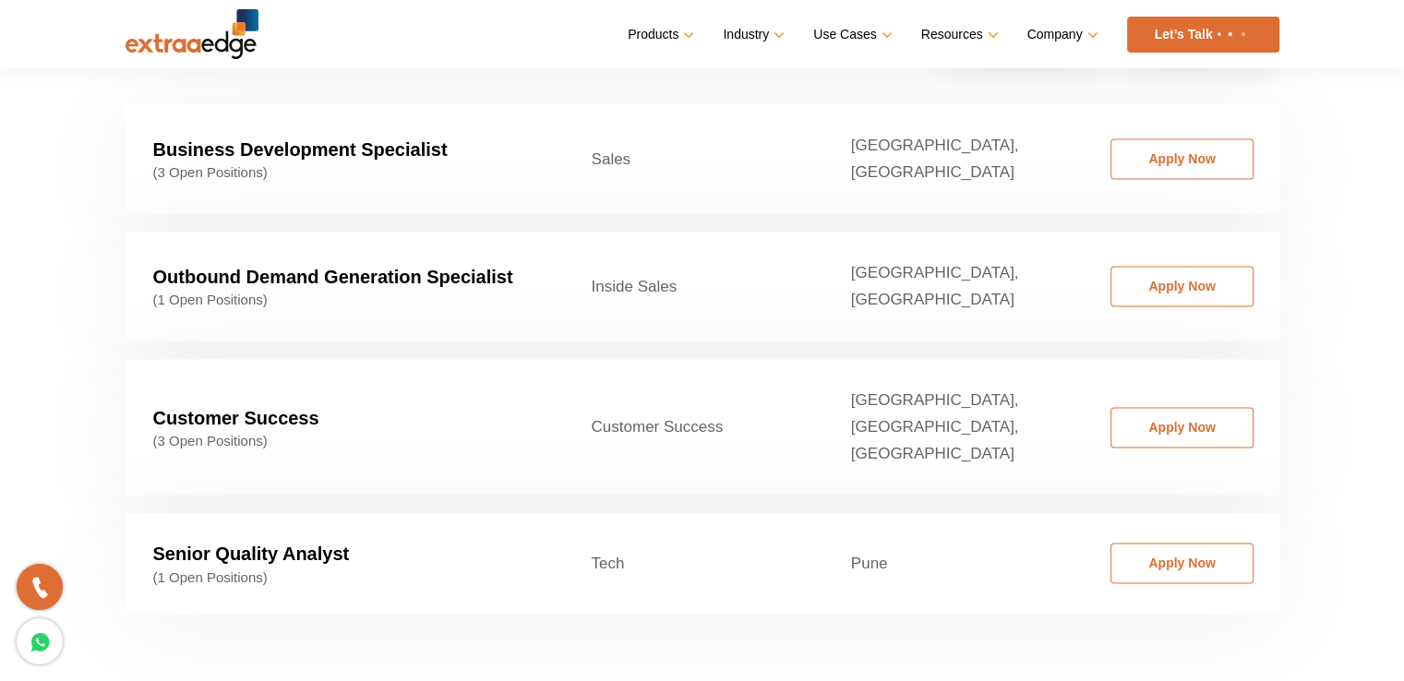
scroll to position [2901, 0]
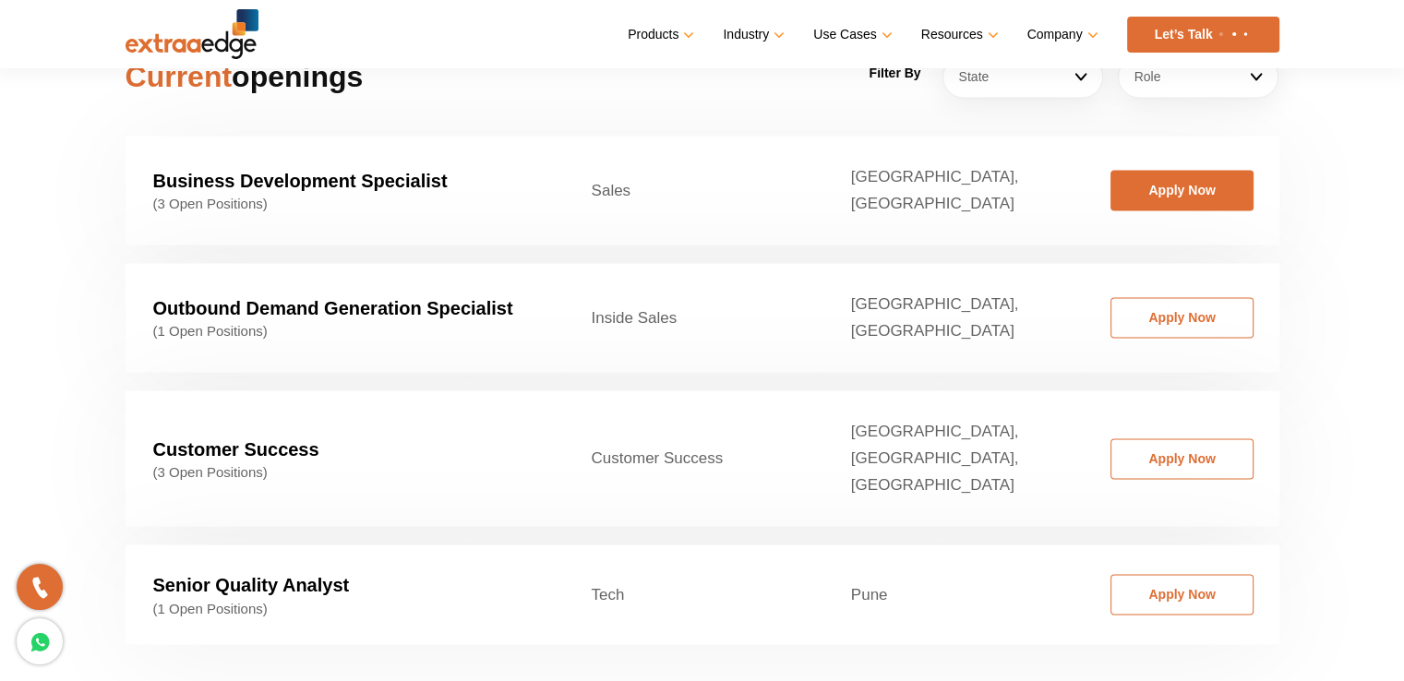
click at [1156, 170] on link "Apply Now" at bounding box center [1182, 190] width 143 height 41
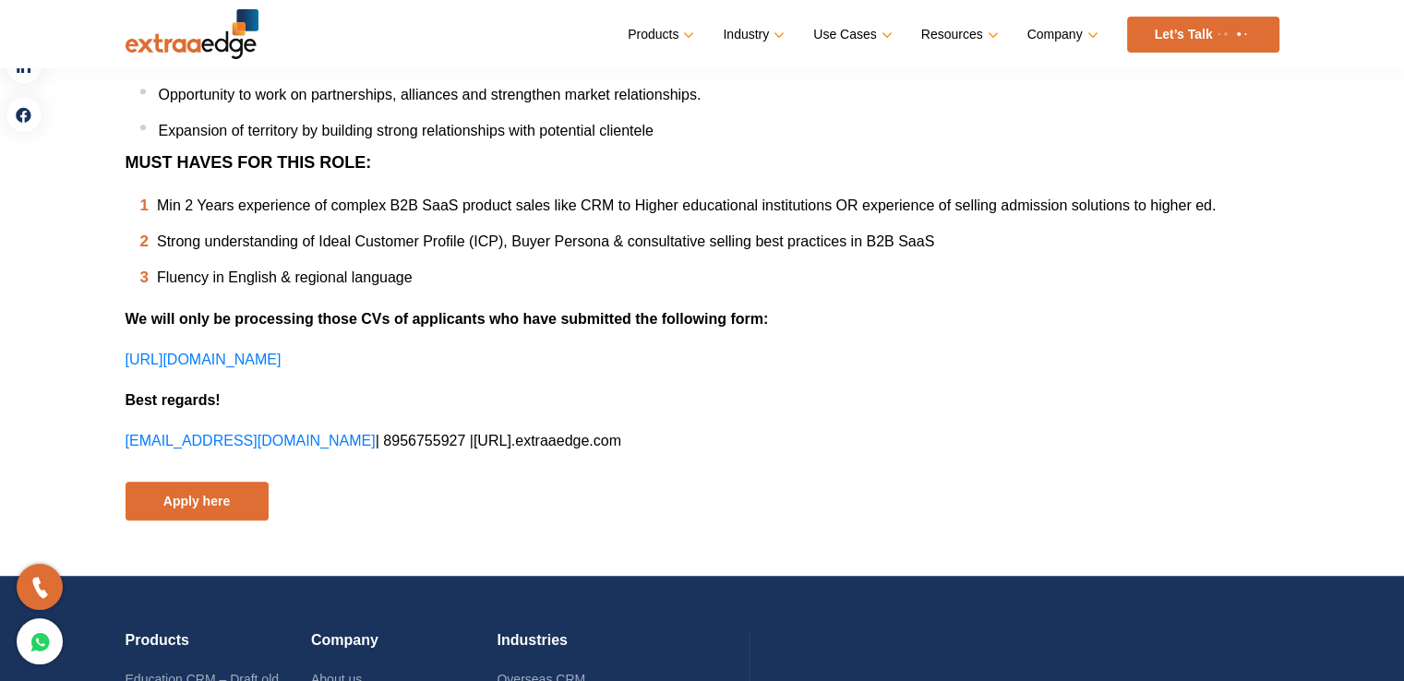
scroll to position [1015, 0]
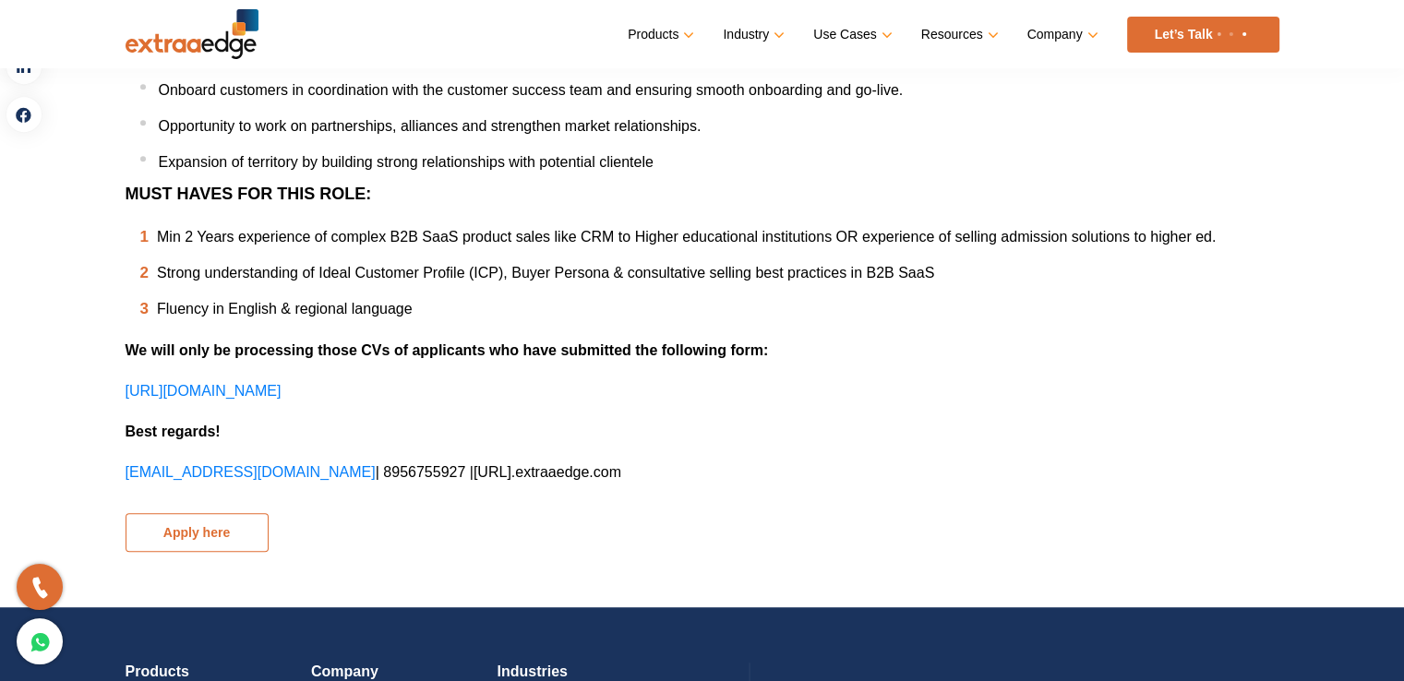
click at [229, 513] on button "Apply here" at bounding box center [197, 532] width 143 height 39
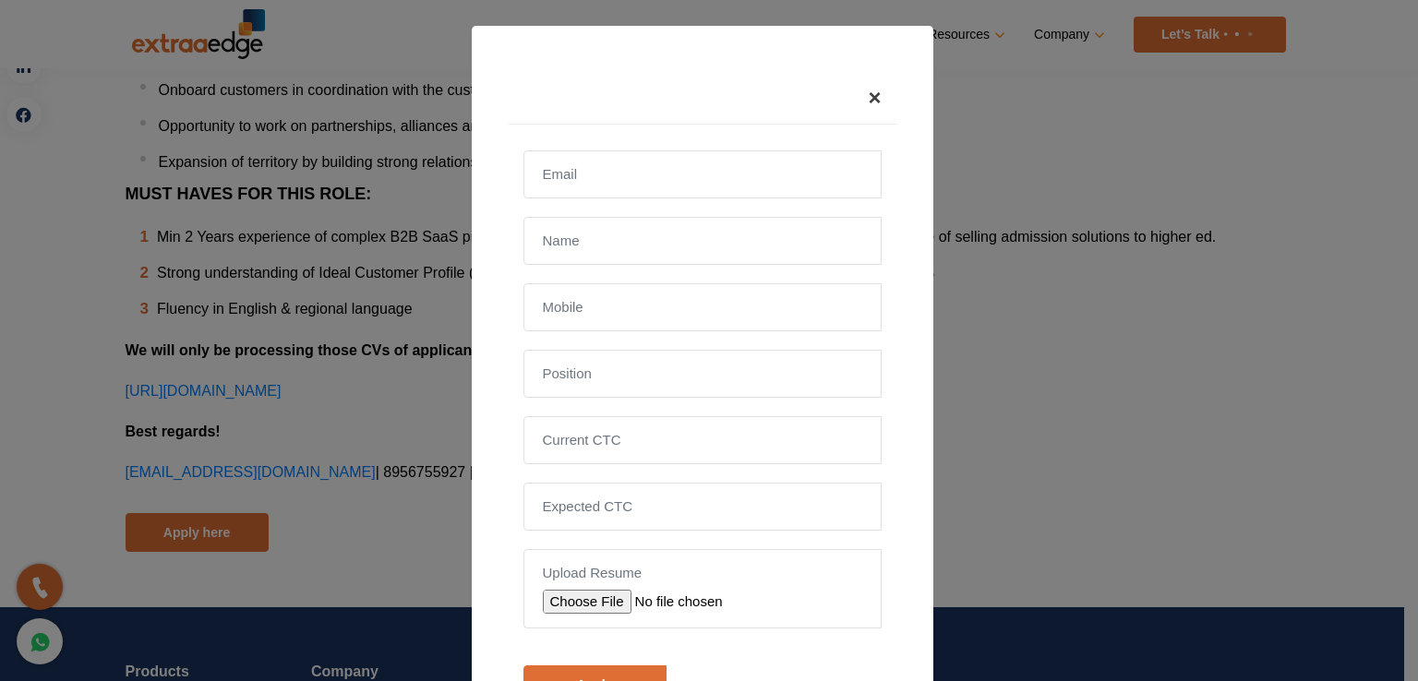
click at [868, 86] on span "×" at bounding box center [874, 97] width 13 height 25
